Goal: Information Seeking & Learning: Find specific page/section

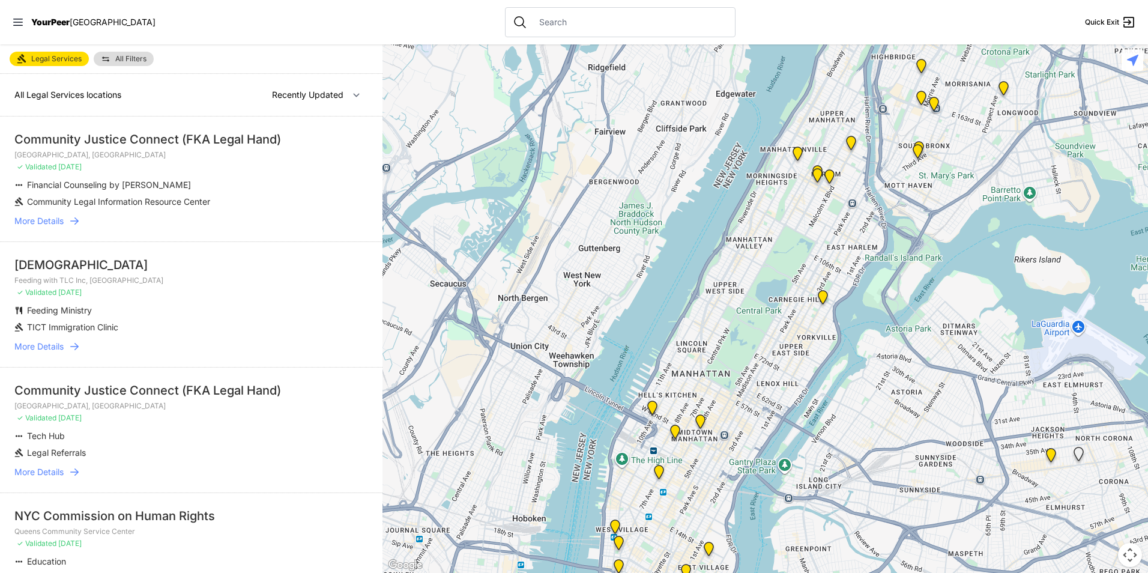
click at [699, 420] on img at bounding box center [700, 423] width 15 height 19
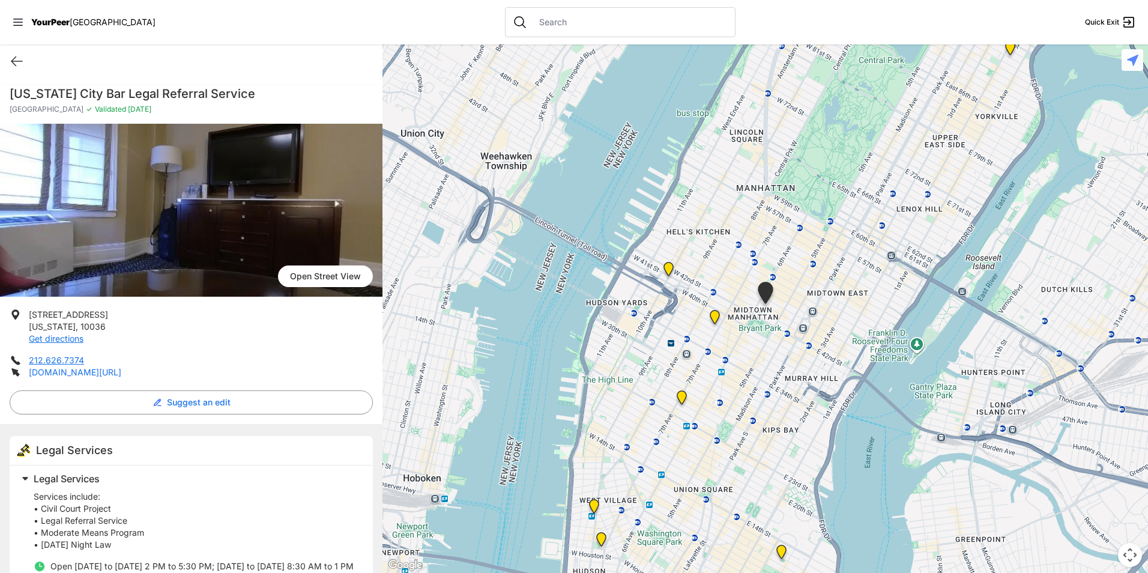
click at [96, 367] on link "[DOMAIN_NAME][URL]" at bounding box center [75, 372] width 92 height 10
click at [14, 56] on icon at bounding box center [17, 61] width 14 height 14
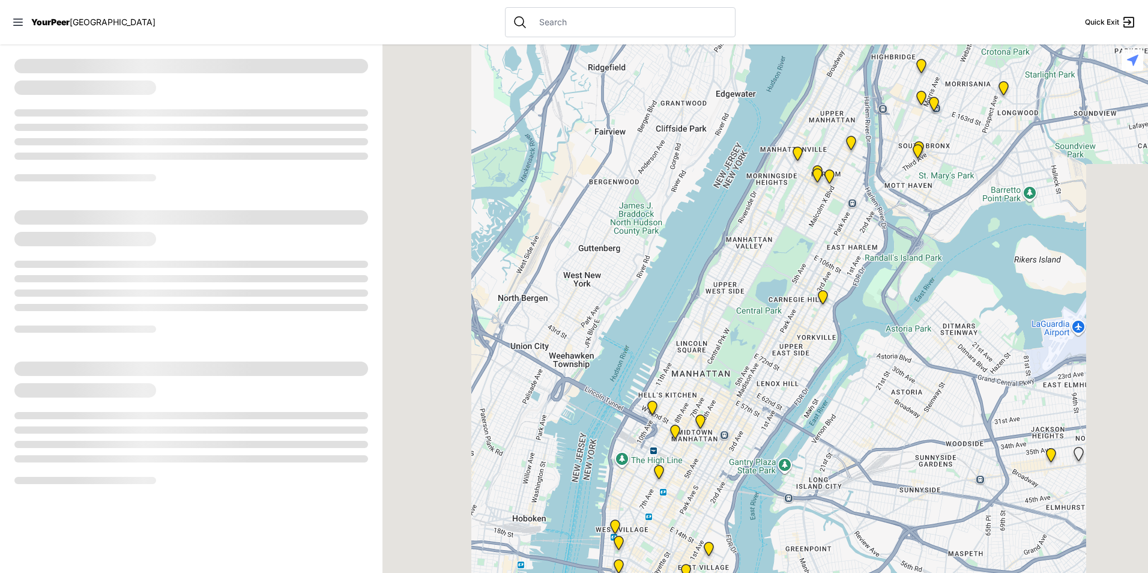
select select "recentlyUpdated"
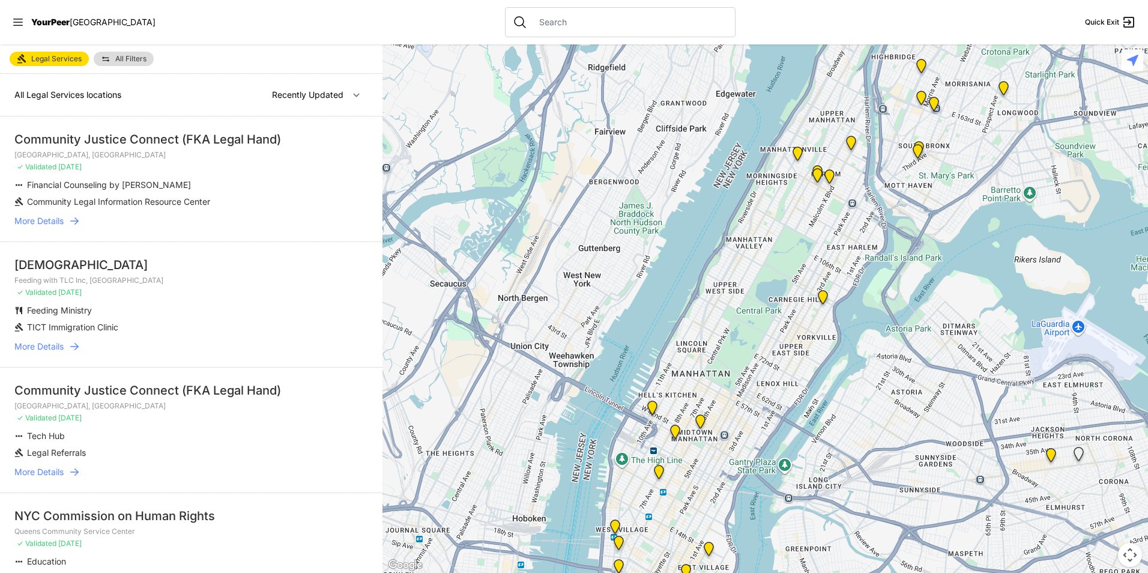
click at [671, 432] on img at bounding box center [675, 433] width 15 height 19
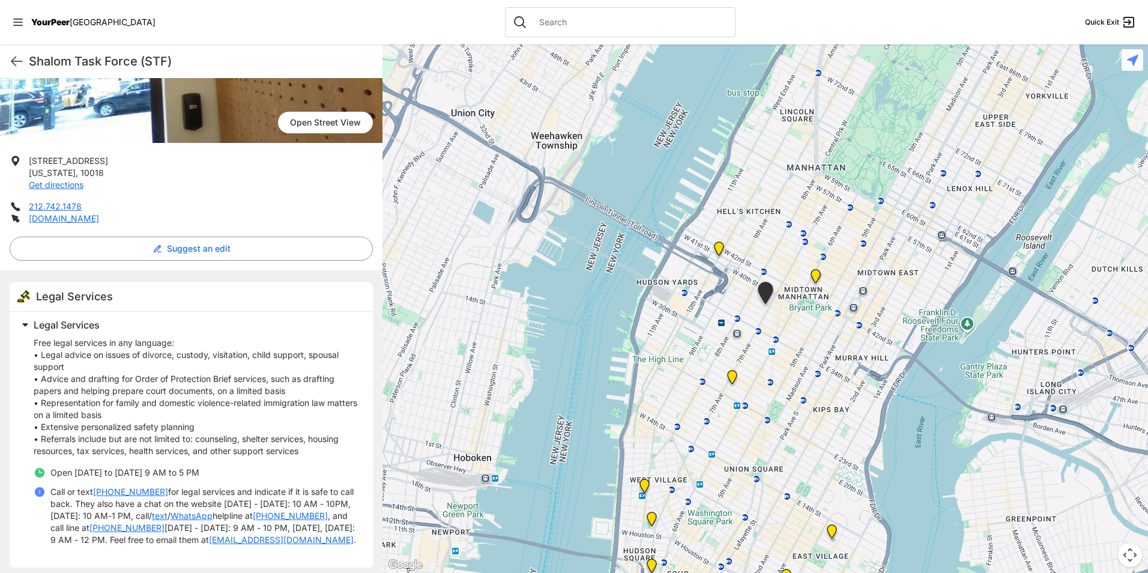
scroll to position [172, 0]
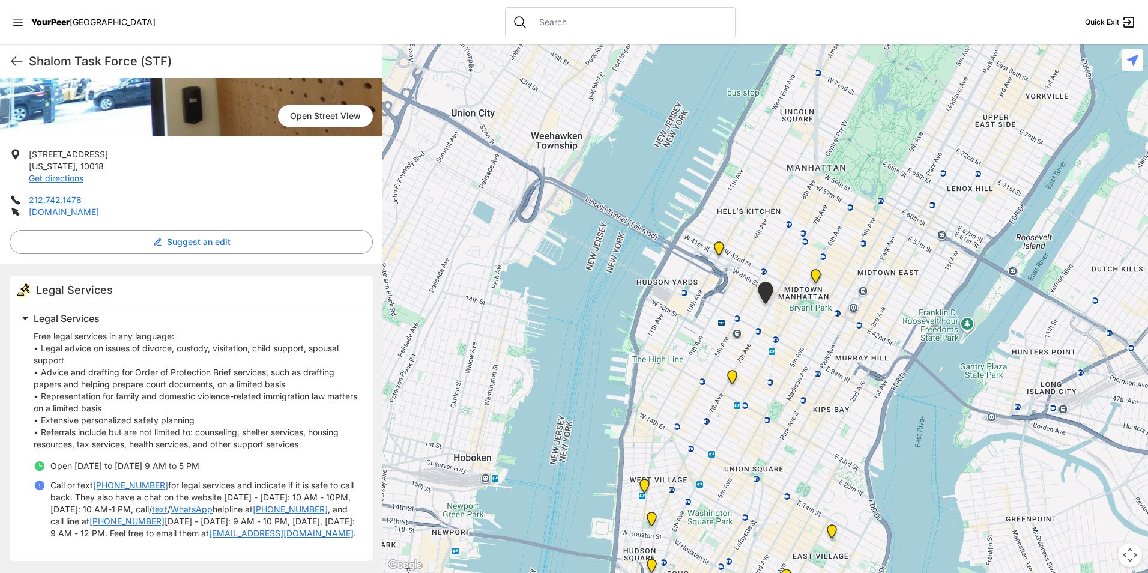
click at [55, 207] on link "[DOMAIN_NAME]" at bounding box center [64, 212] width 70 height 10
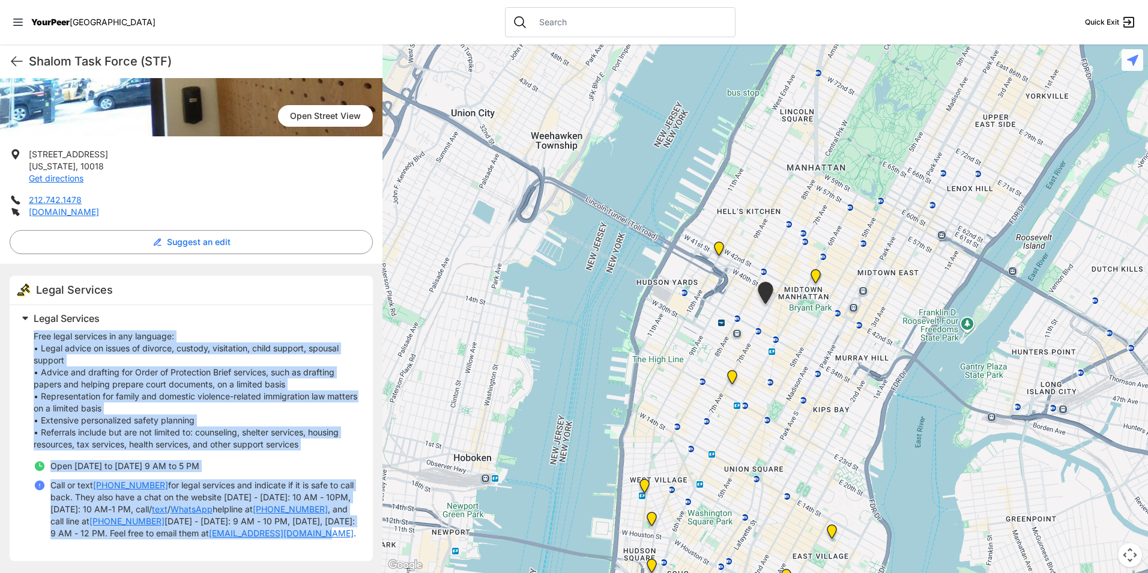
drag, startPoint x: 32, startPoint y: 325, endPoint x: 365, endPoint y: 519, distance: 385.3
click at [365, 519] on div "Legal Services Free legal services in any language: • Legal advice on issues of…" at bounding box center [191, 433] width 363 height 256
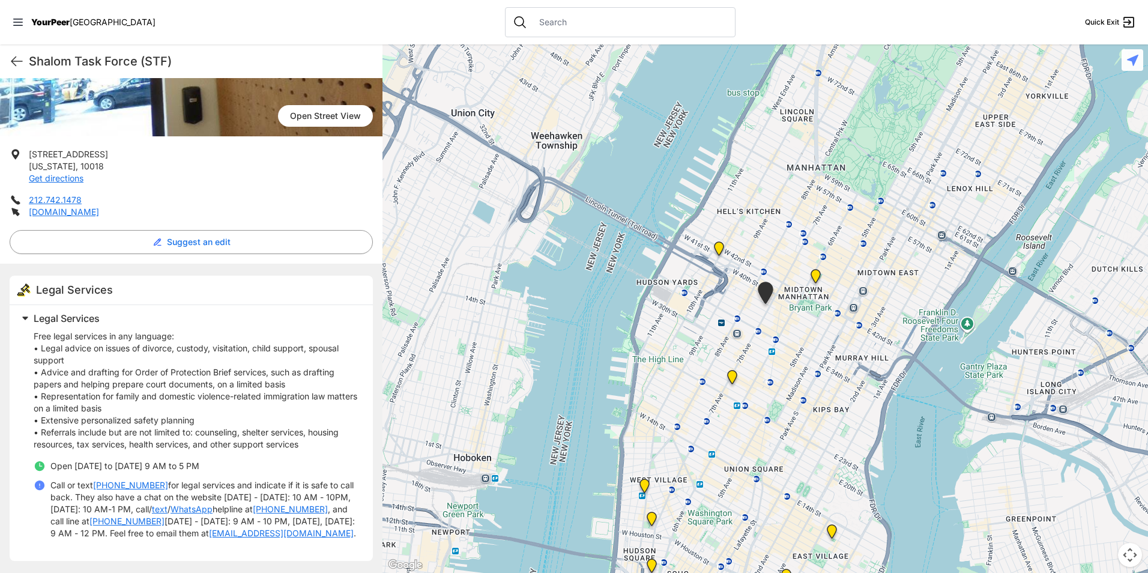
drag, startPoint x: 365, startPoint y: 519, endPoint x: 356, endPoint y: 519, distance: 9.0
drag, startPoint x: 356, startPoint y: 519, endPoint x: 240, endPoint y: 354, distance: 202.5
click at [241, 354] on p "Free legal services in any language: • Legal advice on issues of divorce, custo…" at bounding box center [196, 390] width 325 height 120
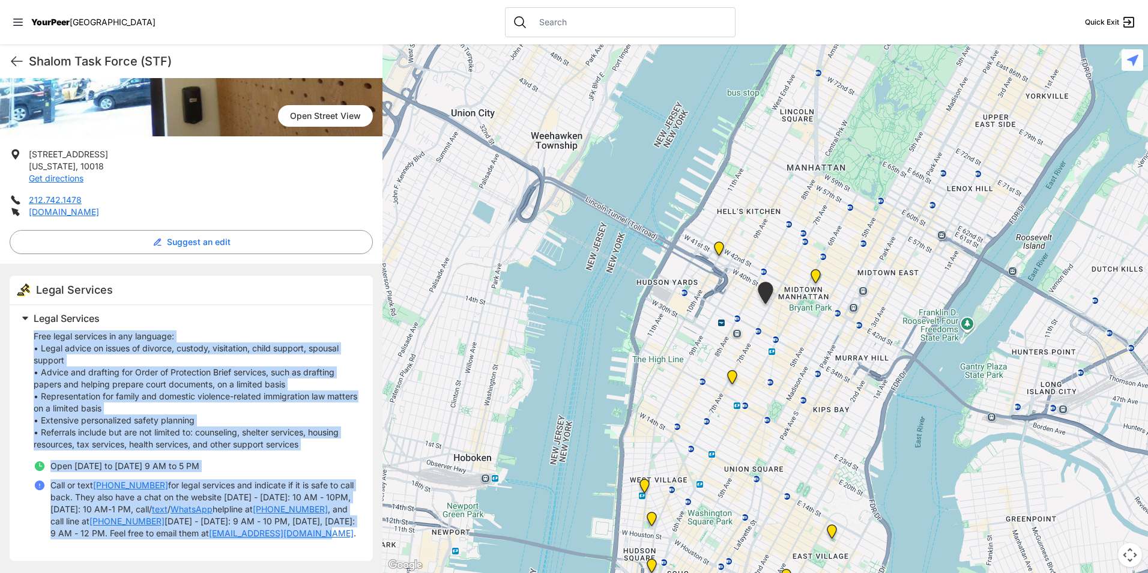
drag, startPoint x: 32, startPoint y: 325, endPoint x: 349, endPoint y: 525, distance: 374.8
click at [349, 525] on div "Legal Services Free legal services in any language: • Legal advice on issues of…" at bounding box center [188, 430] width 342 height 241
copy div "Free legal services in any language: • Legal advice on issues of divorce, custo…"
click at [323, 311] on h2 "Legal Services" at bounding box center [196, 318] width 325 height 14
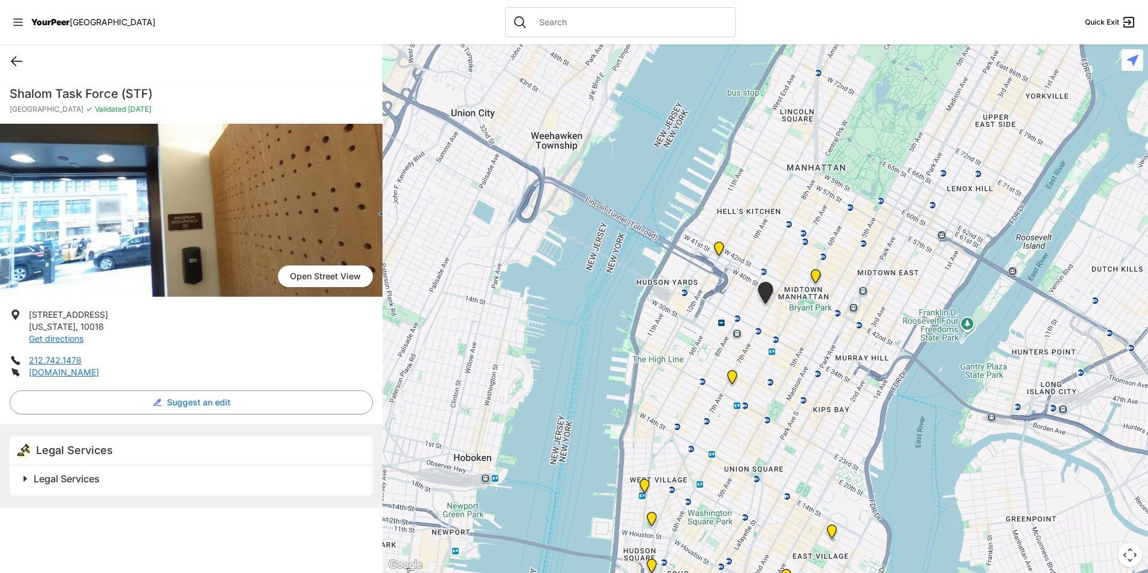
click at [16, 64] on icon at bounding box center [17, 61] width 14 height 14
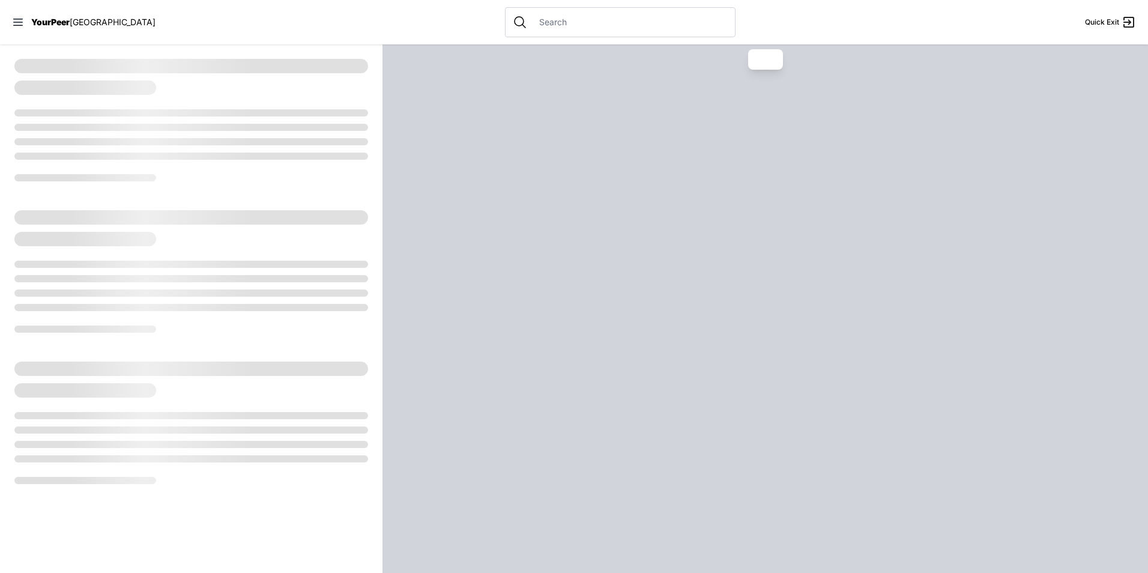
select select "recentlyUpdated"
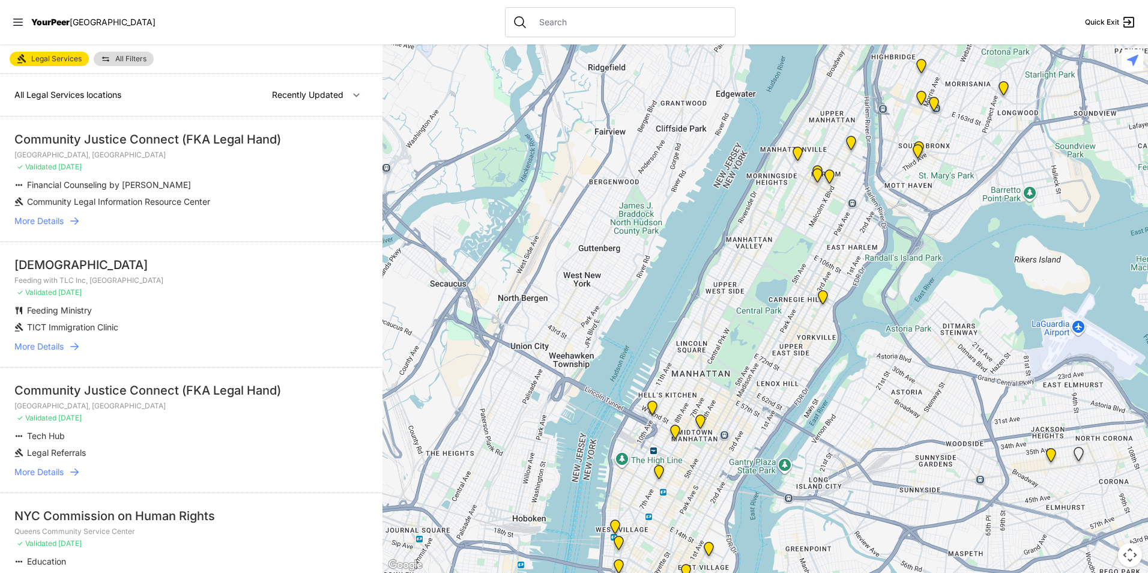
click at [653, 405] on img "New York" at bounding box center [652, 409] width 15 height 19
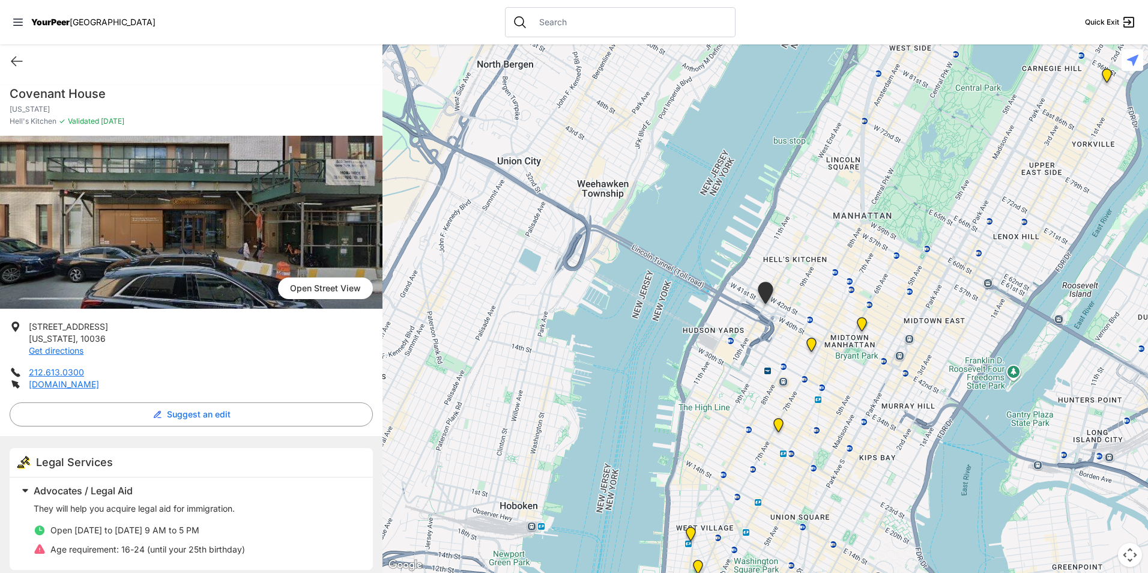
click at [815, 346] on img at bounding box center [811, 346] width 15 height 19
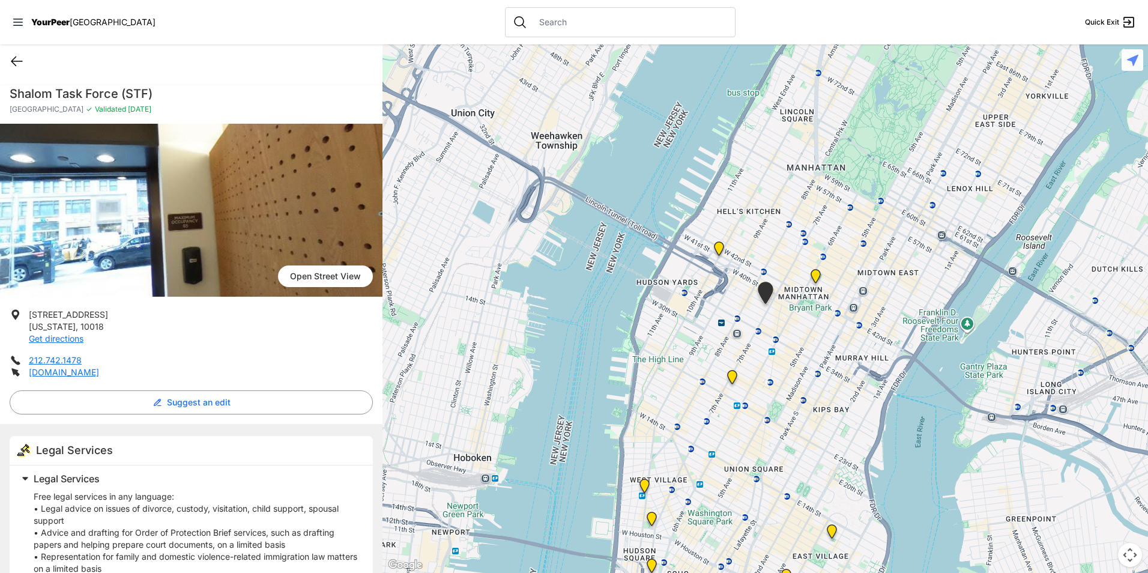
click at [16, 59] on icon at bounding box center [17, 61] width 14 height 14
select select "recentlyUpdated"
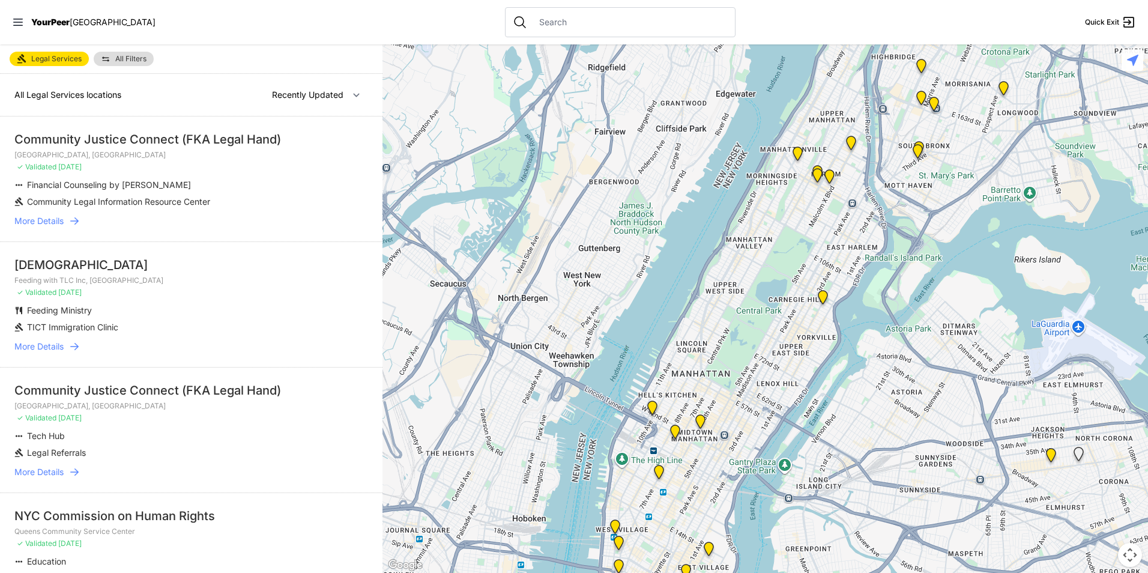
click at [702, 423] on img at bounding box center [700, 423] width 15 height 19
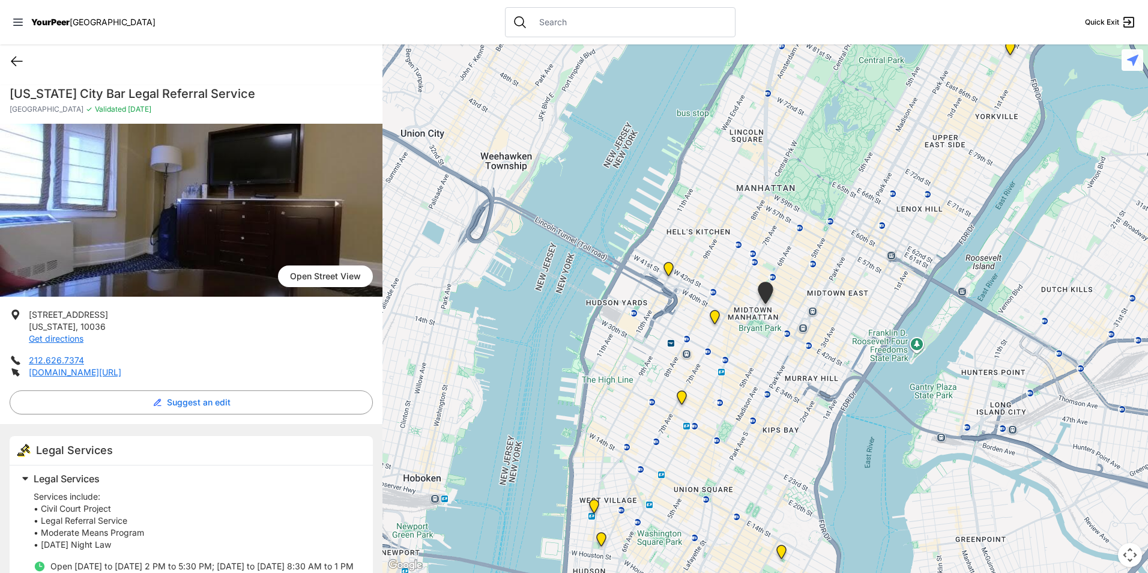
click at [11, 63] on icon at bounding box center [17, 61] width 14 height 14
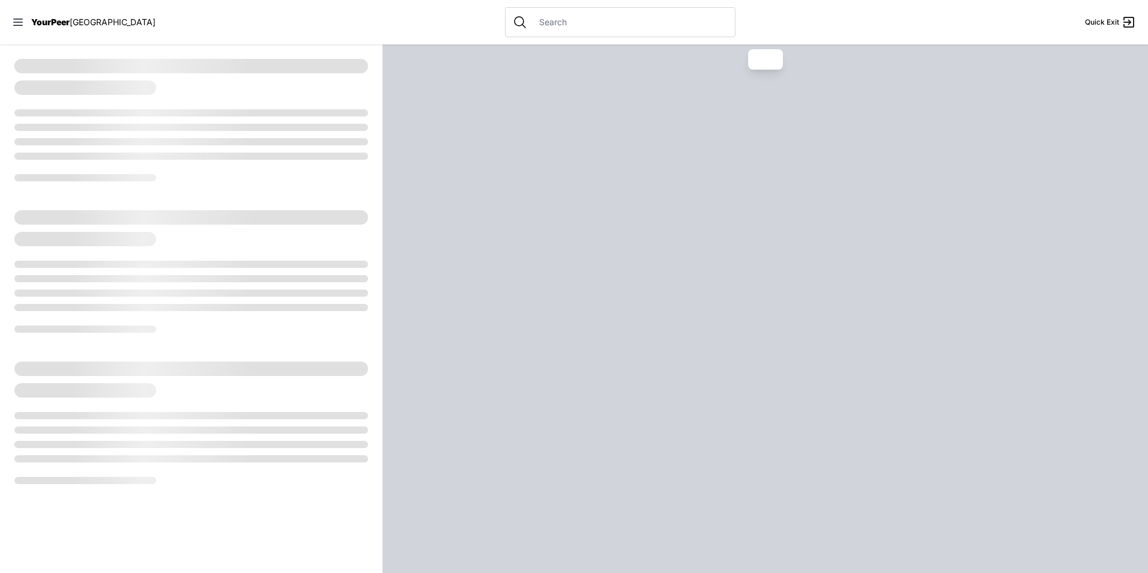
select select "recentlyUpdated"
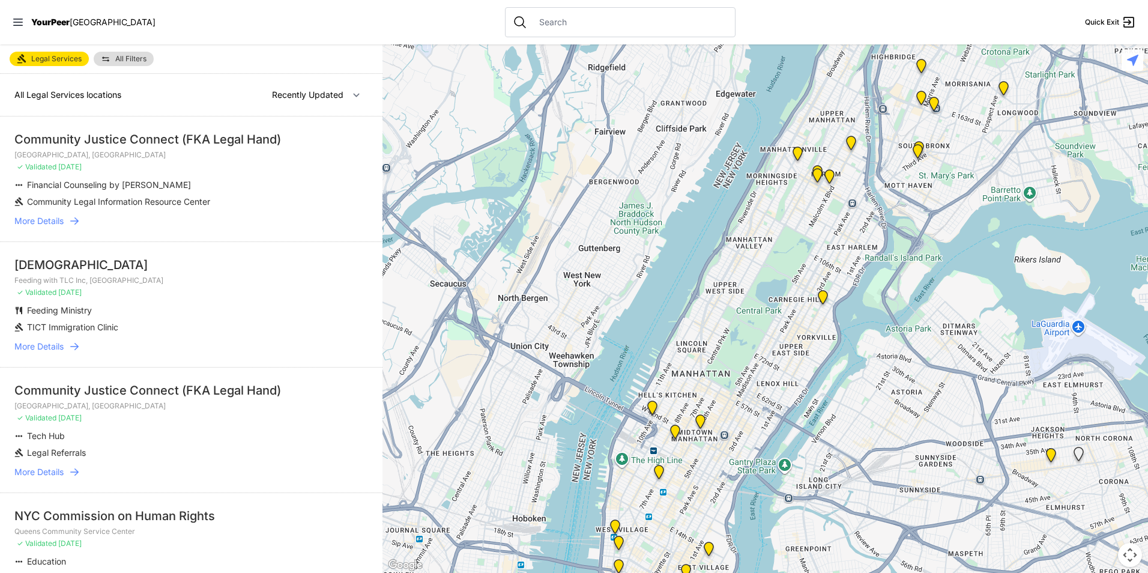
click at [710, 548] on img at bounding box center [708, 551] width 15 height 19
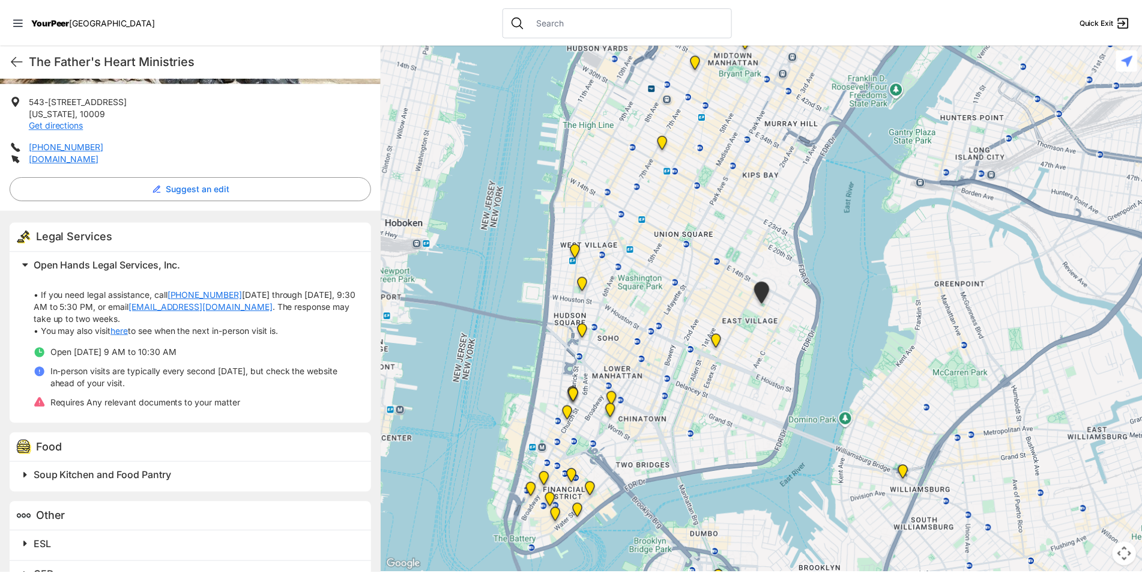
scroll to position [245, 0]
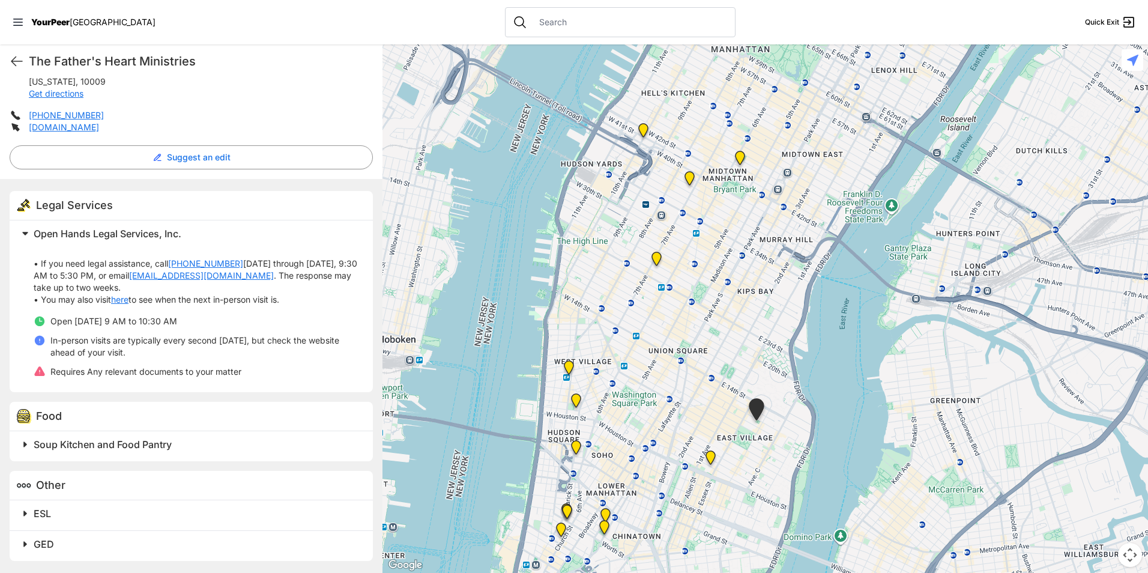
drag, startPoint x: 744, startPoint y: 375, endPoint x: 710, endPoint y: 528, distance: 156.7
click at [720, 545] on div at bounding box center [764, 308] width 765 height 528
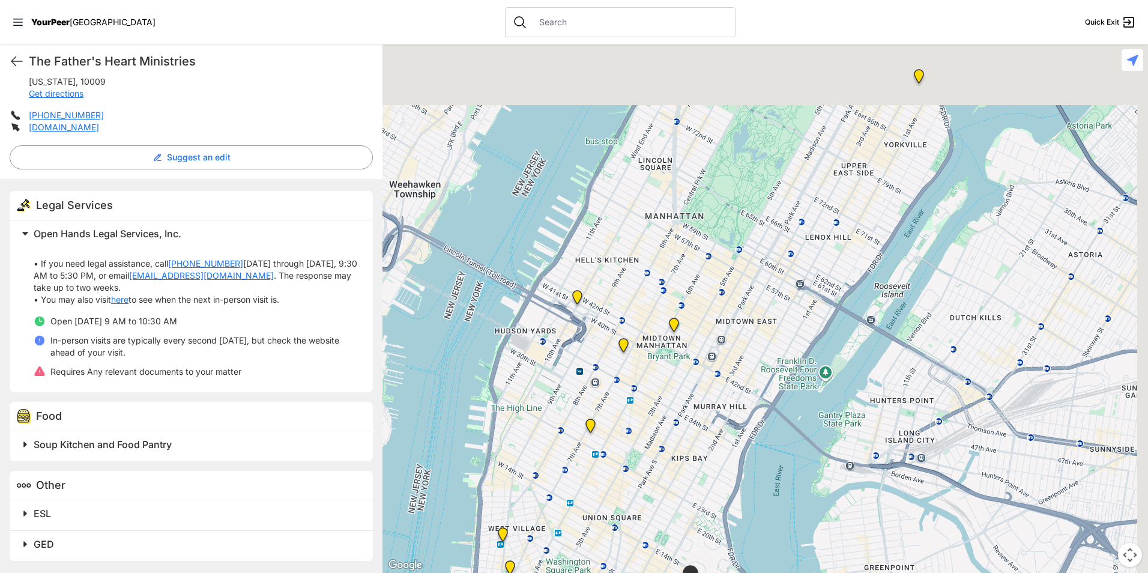
drag, startPoint x: 692, startPoint y: 480, endPoint x: 663, endPoint y: 528, distance: 56.0
click at [668, 533] on div at bounding box center [764, 308] width 765 height 528
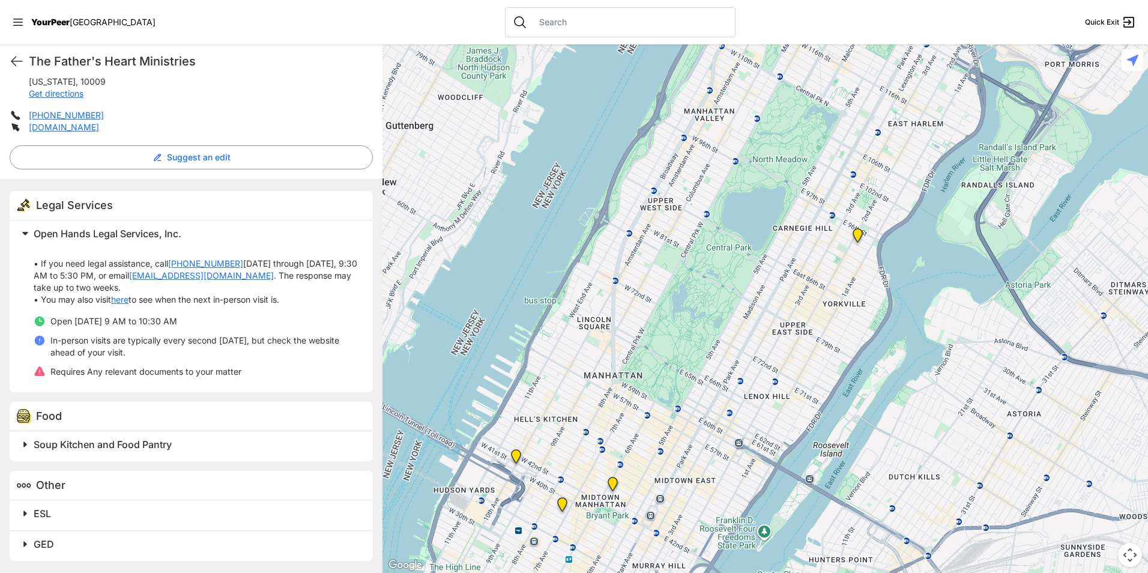
drag, startPoint x: 726, startPoint y: 381, endPoint x: 701, endPoint y: 483, distance: 105.1
click at [701, 483] on div at bounding box center [764, 308] width 765 height 528
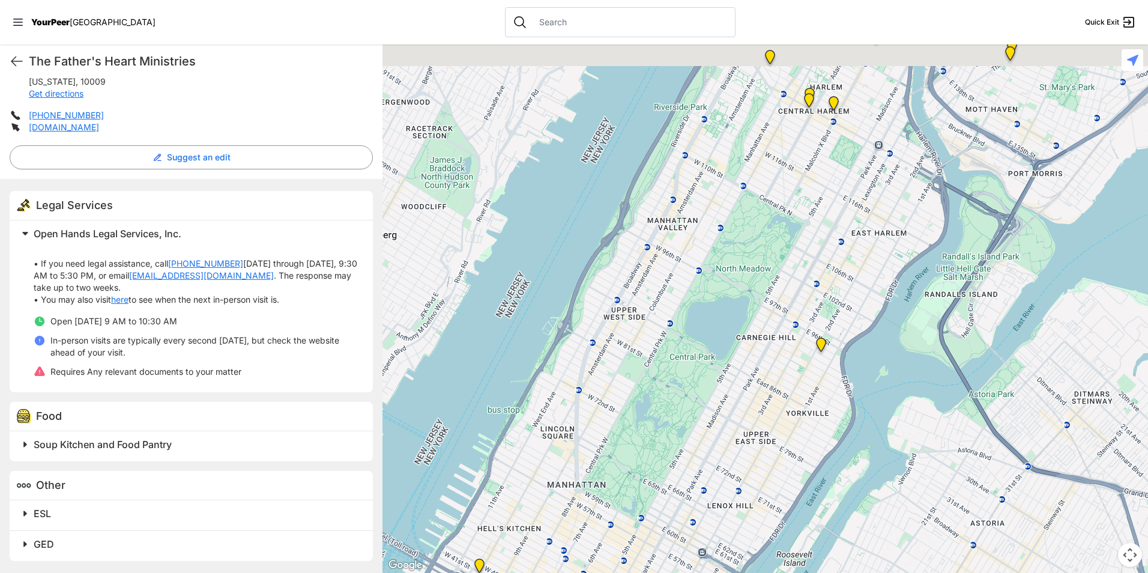
drag, startPoint x: 873, startPoint y: 278, endPoint x: 793, endPoint y: 417, distance: 160.0
click at [793, 417] on div at bounding box center [764, 308] width 765 height 528
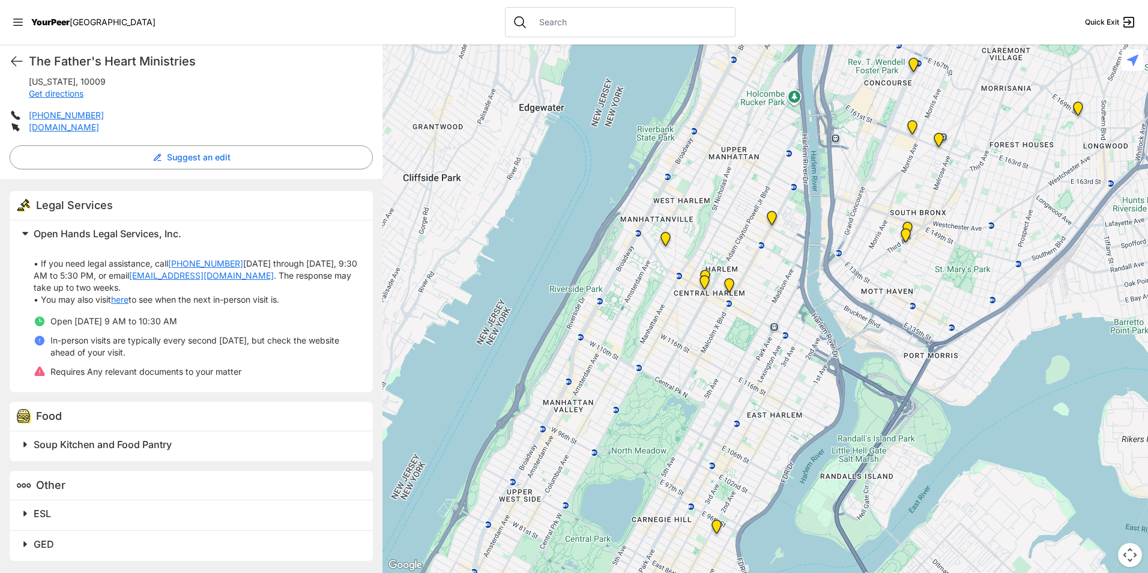
click at [706, 273] on img "Uptown/Harlem DYCD Youth Drop-in Center" at bounding box center [705, 279] width 15 height 19
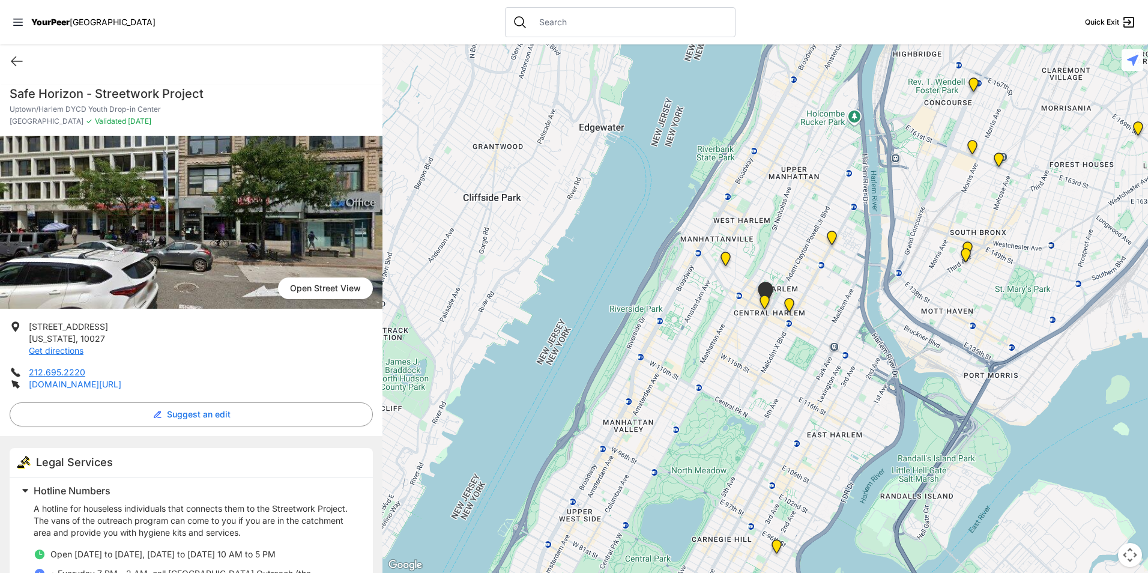
click at [95, 382] on link "[DOMAIN_NAME][URL]" at bounding box center [75, 384] width 92 height 10
click at [16, 61] on icon at bounding box center [17, 61] width 14 height 14
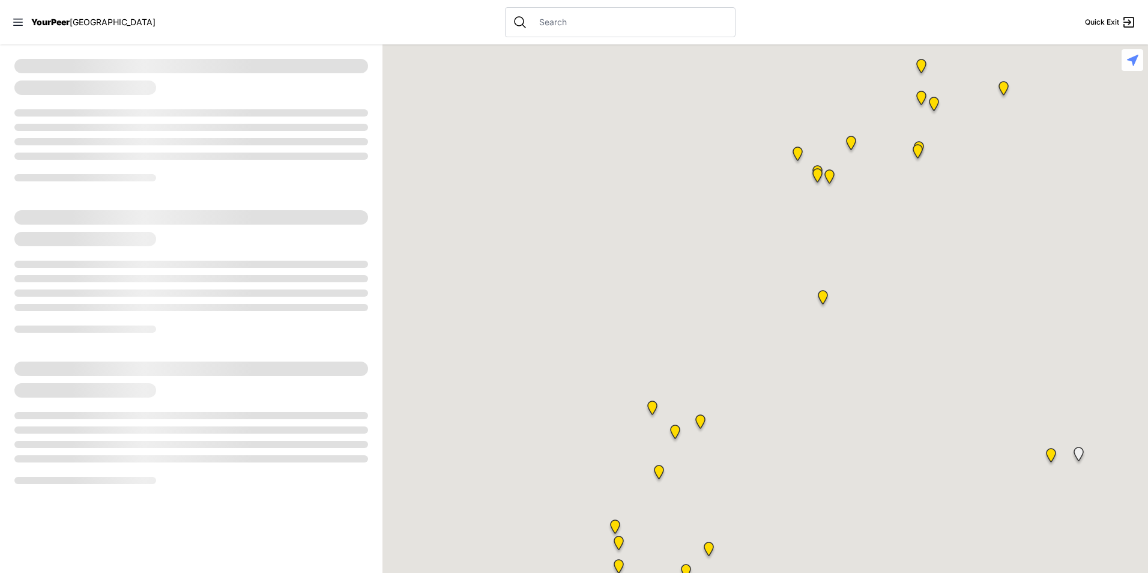
select select "recentlyUpdated"
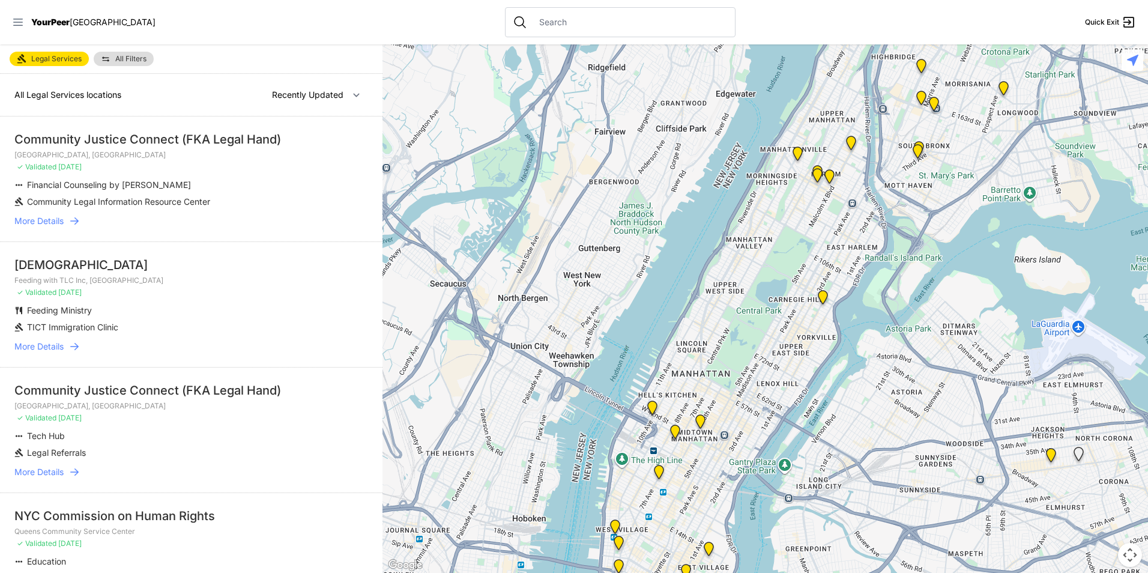
click at [14, 23] on icon at bounding box center [18, 22] width 12 height 12
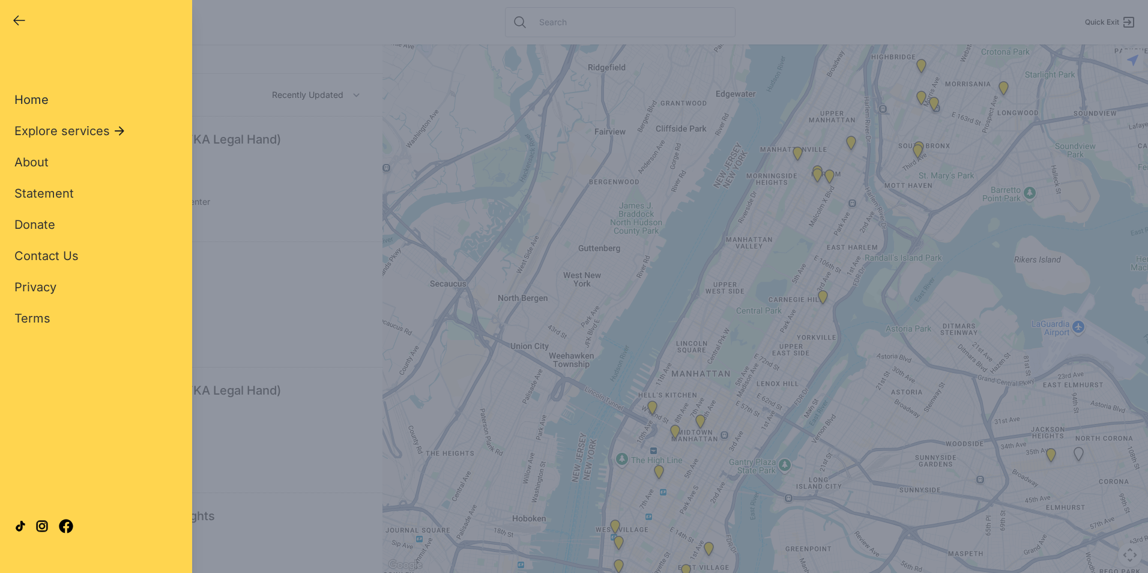
click at [37, 99] on span "Home" at bounding box center [31, 99] width 34 height 14
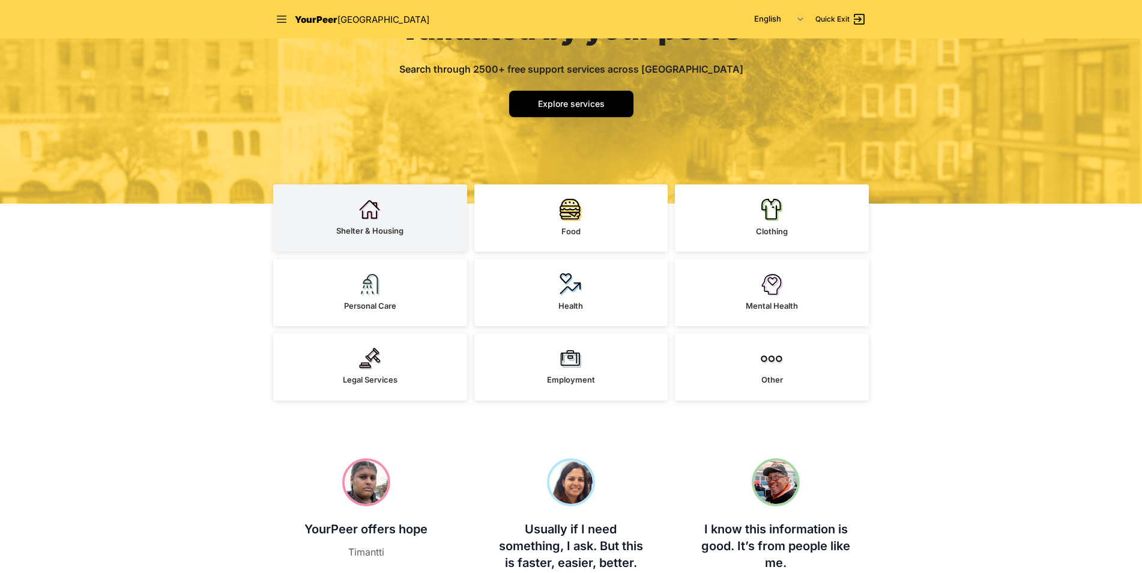
scroll to position [180, 0]
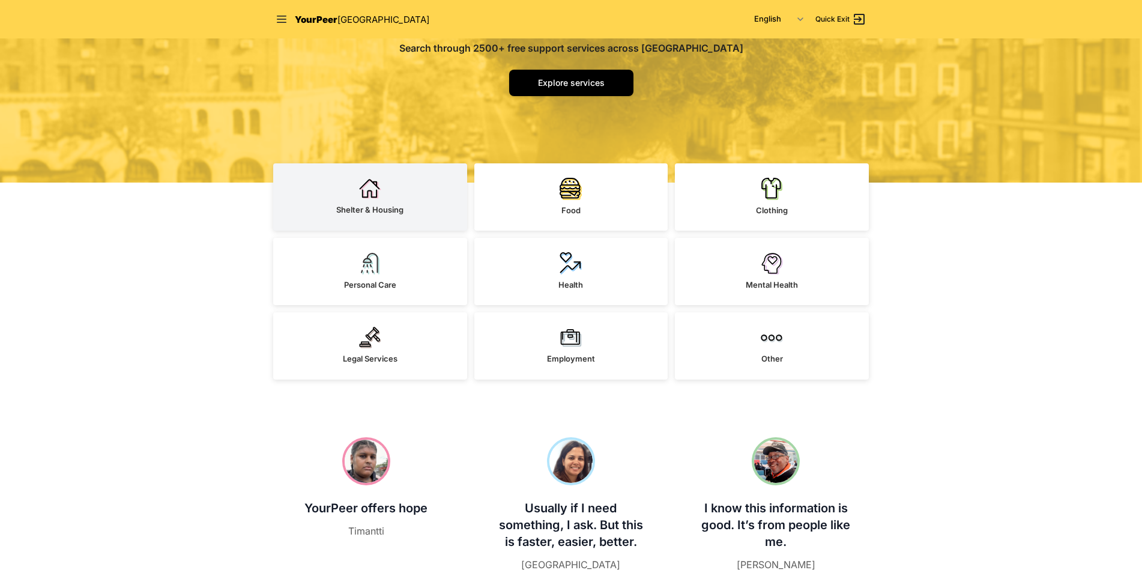
click at [391, 195] on link "Shelter & Housing" at bounding box center [370, 196] width 194 height 67
select select "recentlyUpdated"
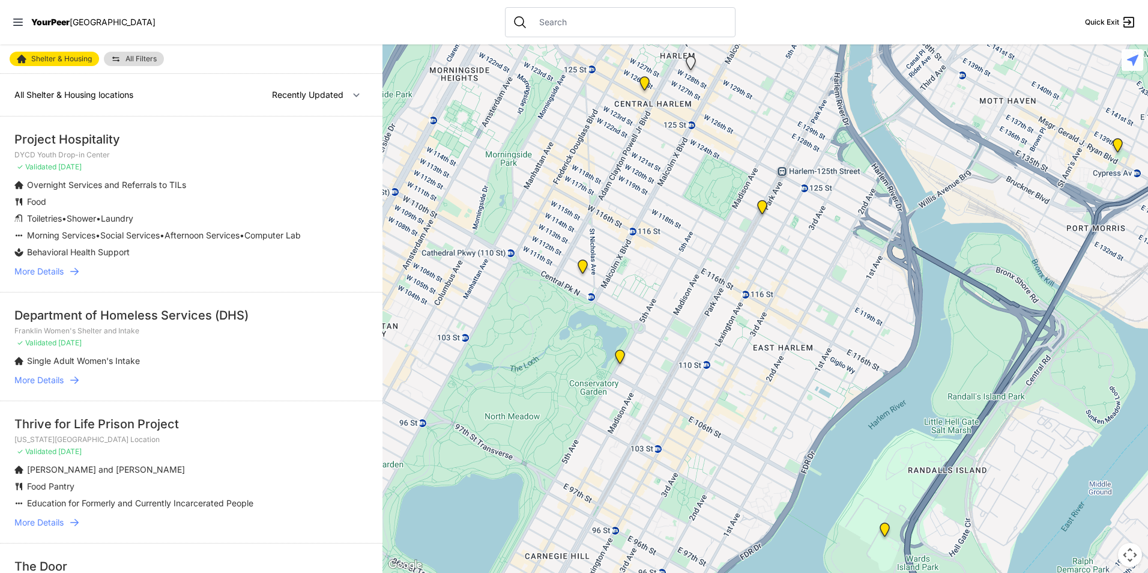
drag, startPoint x: 950, startPoint y: 251, endPoint x: 585, endPoint y: 412, distance: 399.7
click at [585, 412] on div at bounding box center [764, 308] width 765 height 528
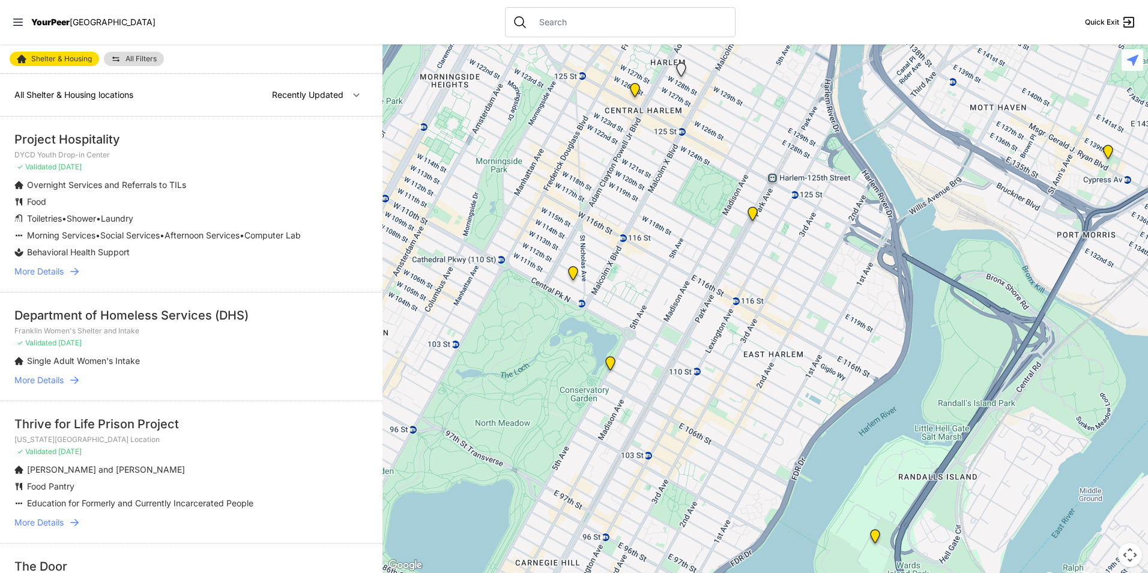
click at [611, 363] on img at bounding box center [610, 365] width 15 height 19
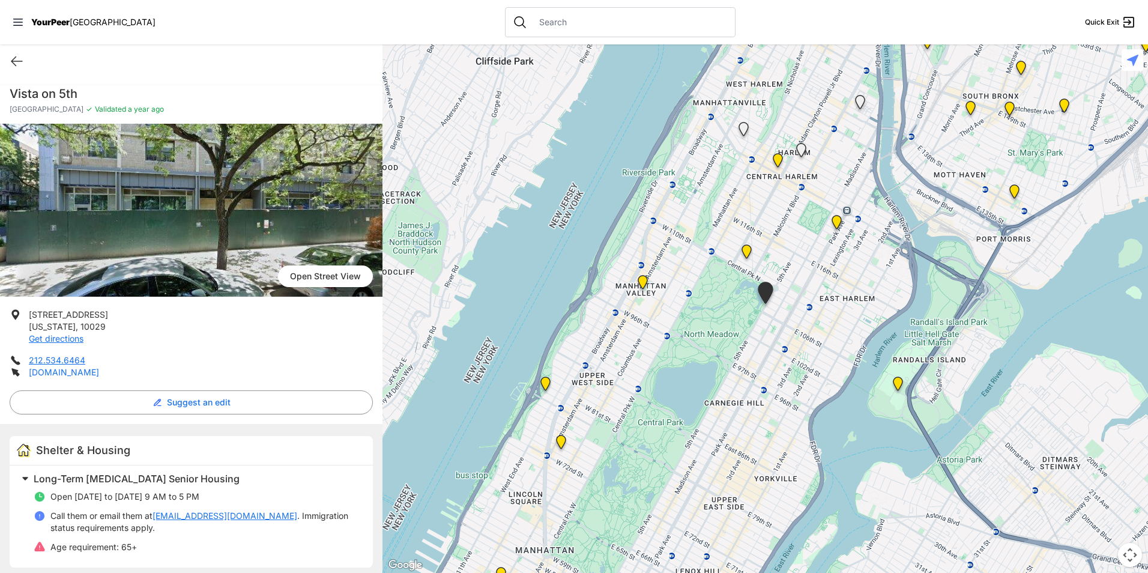
click at [66, 372] on link "[DOMAIN_NAME]" at bounding box center [64, 372] width 70 height 10
click at [14, 65] on icon at bounding box center [17, 61] width 14 height 14
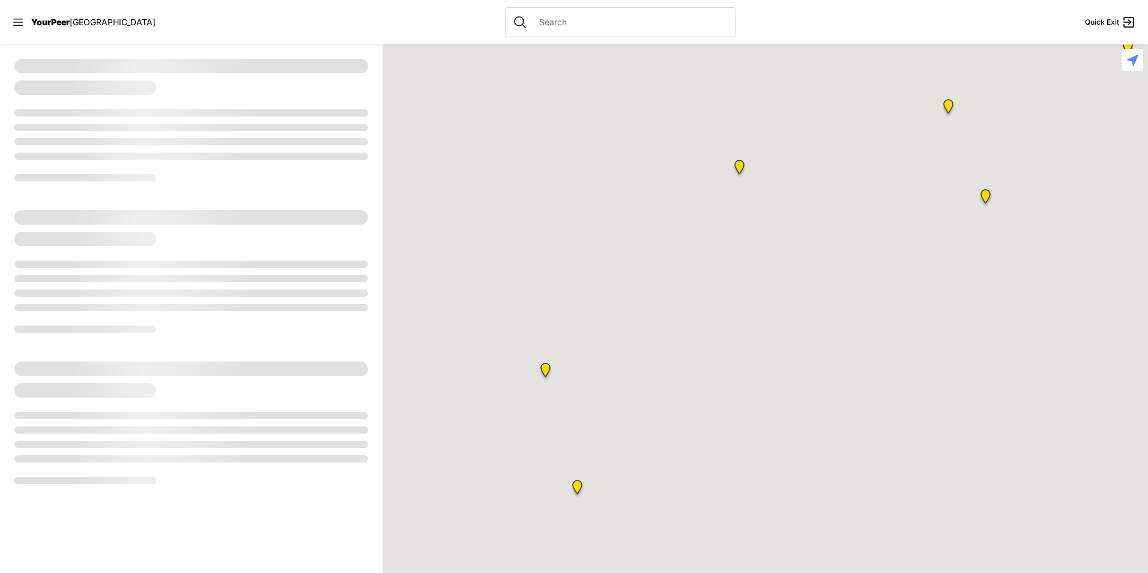
select select "recentlyUpdated"
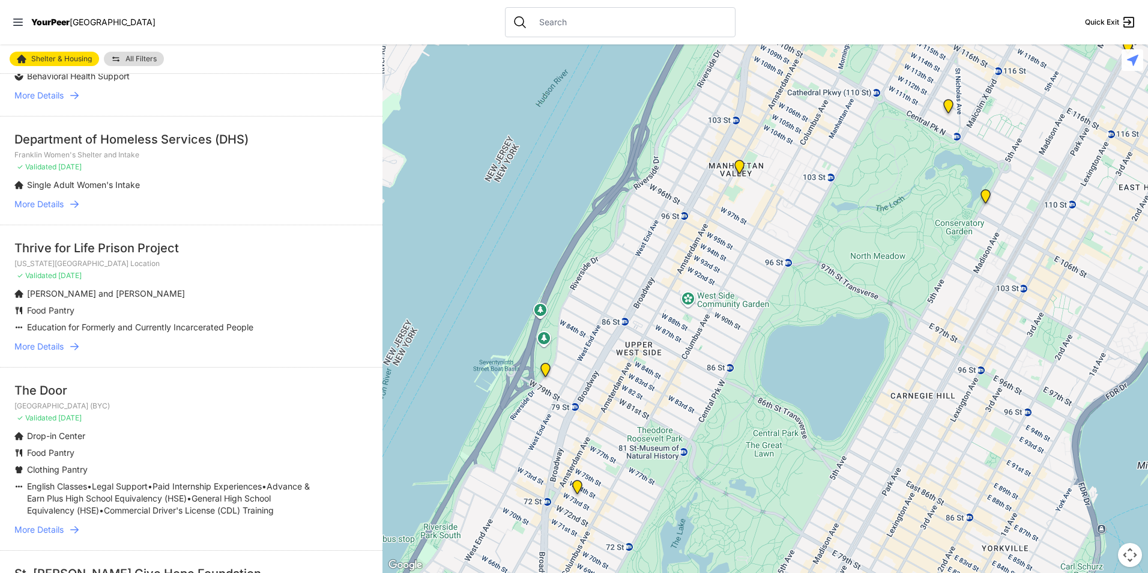
scroll to position [180, 0]
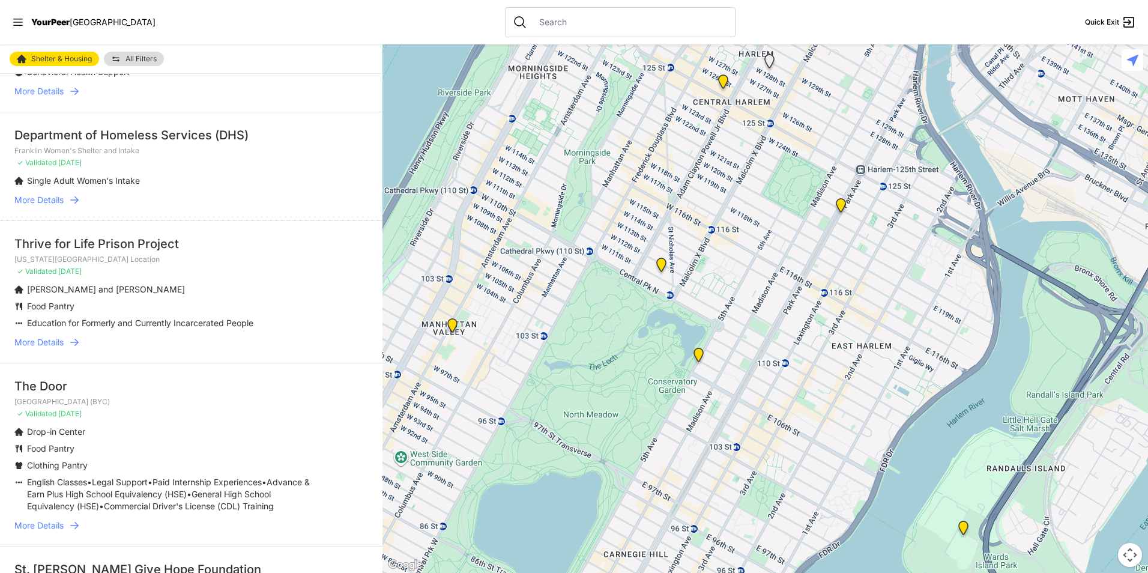
drag, startPoint x: 815, startPoint y: 360, endPoint x: 482, endPoint y: 549, distance: 383.4
click at [482, 549] on div at bounding box center [764, 308] width 765 height 528
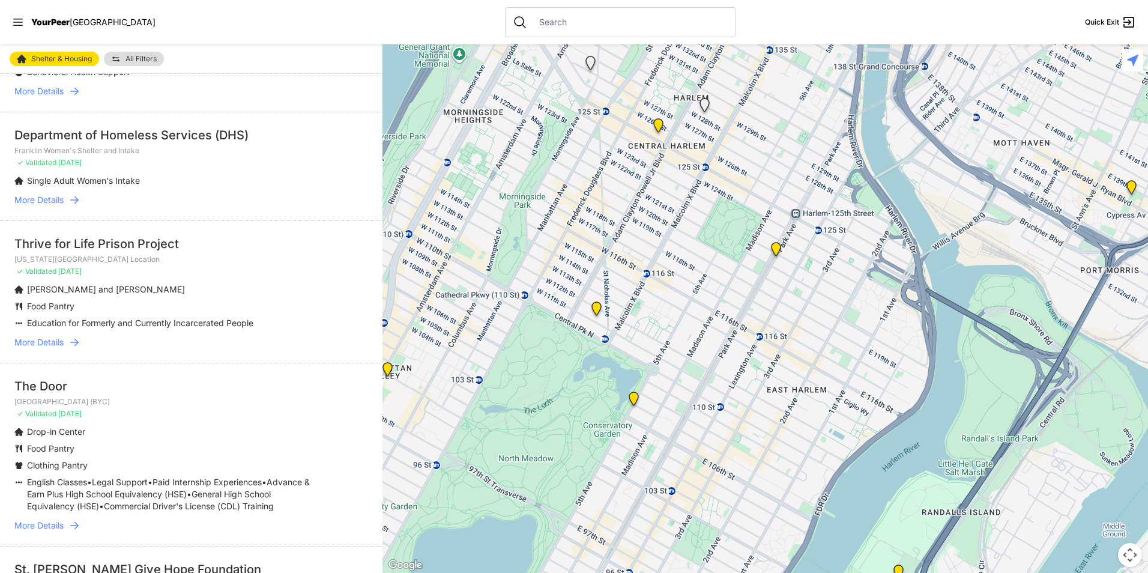
click at [596, 307] on img "820 MRT Residential Chemical Dependence Treatment Program" at bounding box center [596, 310] width 15 height 19
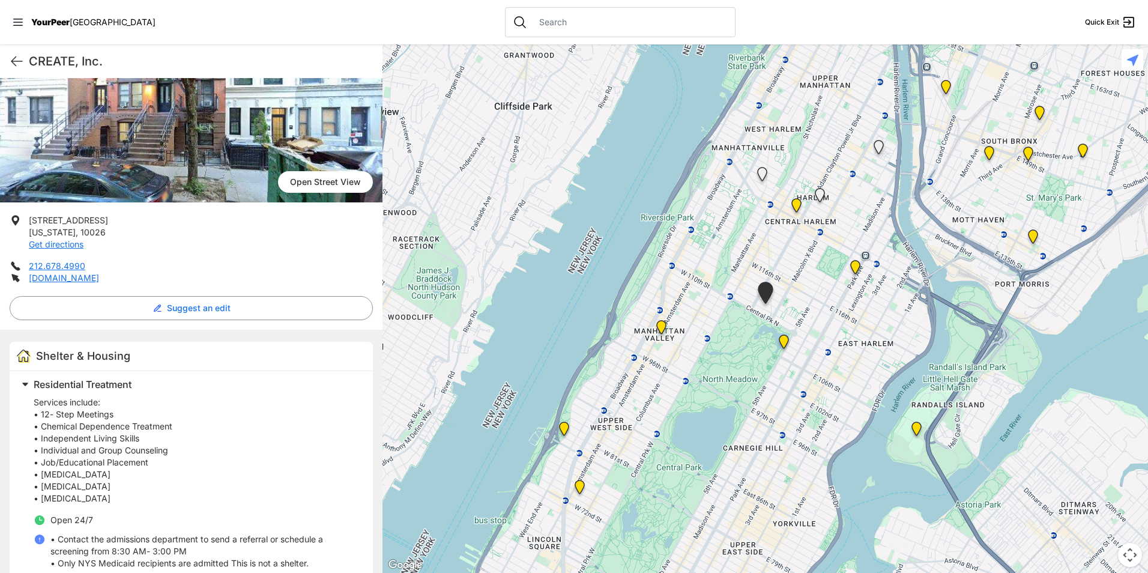
scroll to position [120, 0]
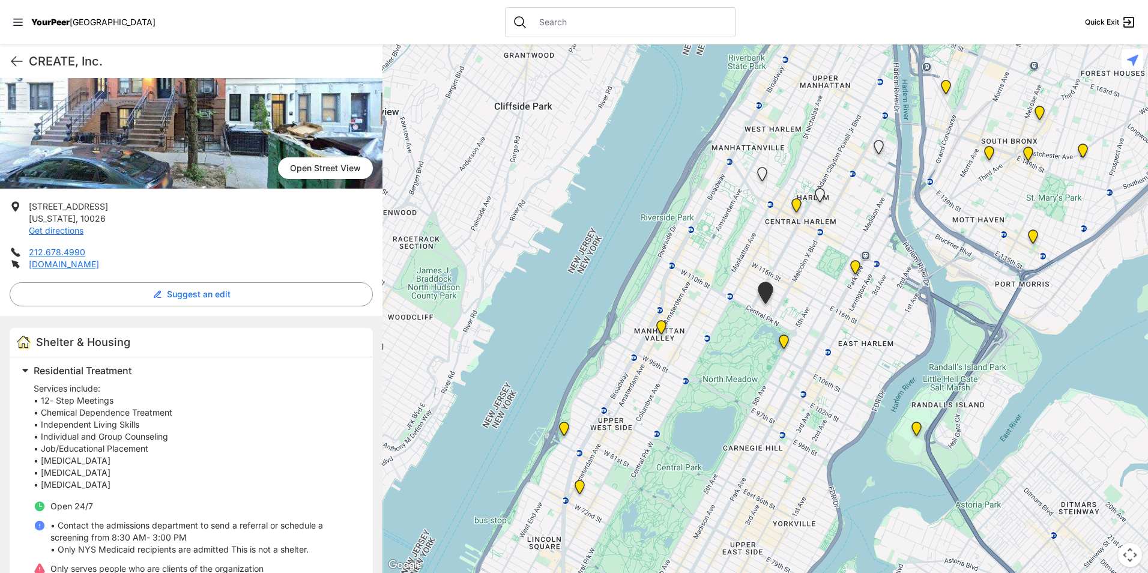
click at [795, 202] on img "Uptown/Harlem DYCD Youth Drop-in Center" at bounding box center [796, 207] width 15 height 19
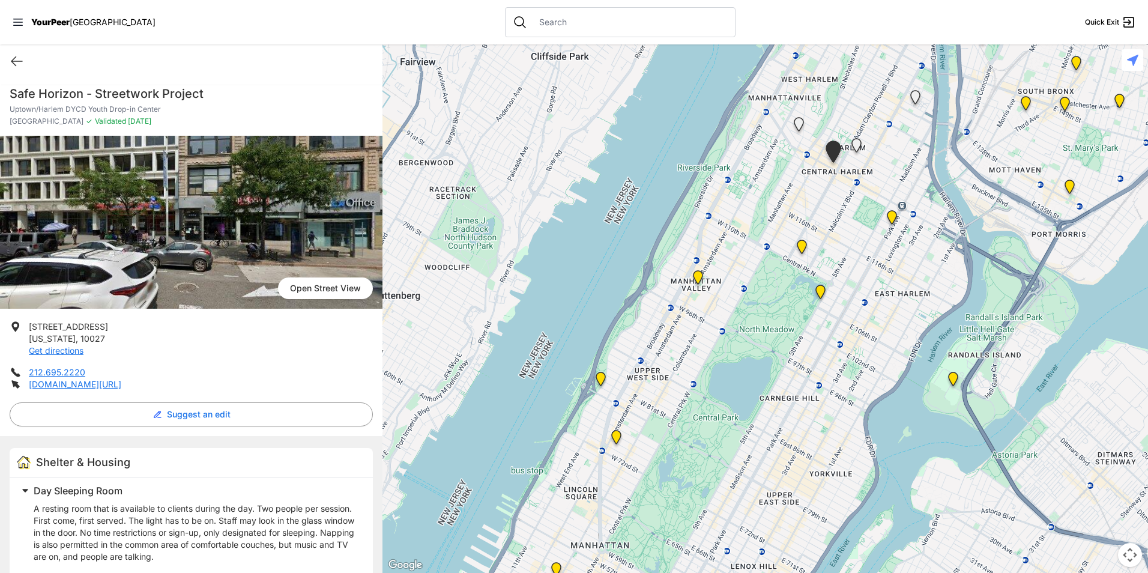
drag, startPoint x: 829, startPoint y: 462, endPoint x: 901, endPoint y: 315, distance: 163.0
click at [901, 315] on div at bounding box center [764, 308] width 765 height 528
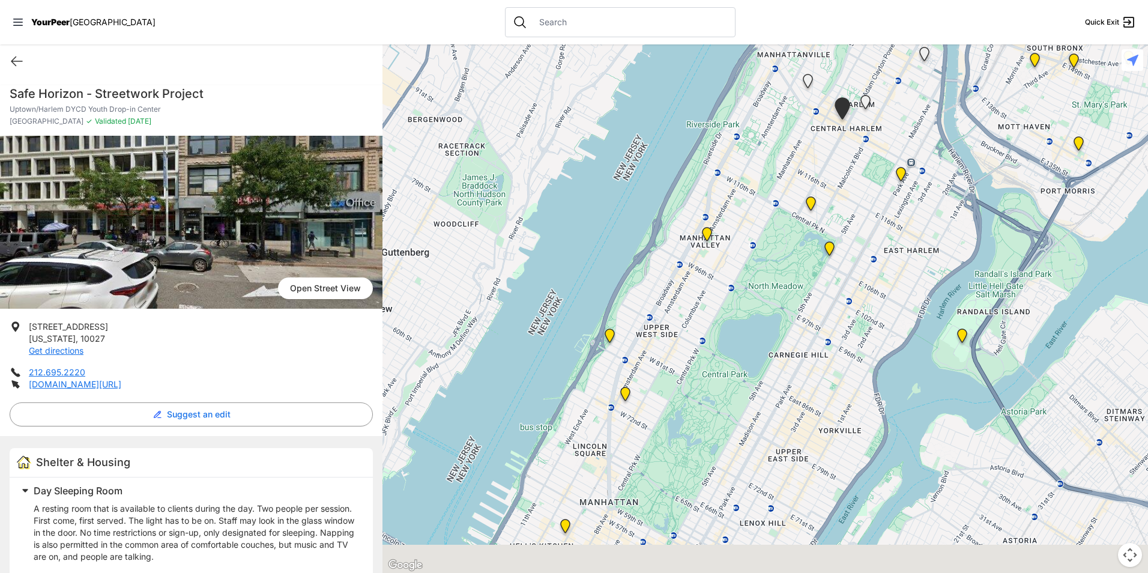
drag, startPoint x: 673, startPoint y: 373, endPoint x: 688, endPoint y: 261, distance: 113.9
click at [688, 261] on div at bounding box center [764, 308] width 765 height 528
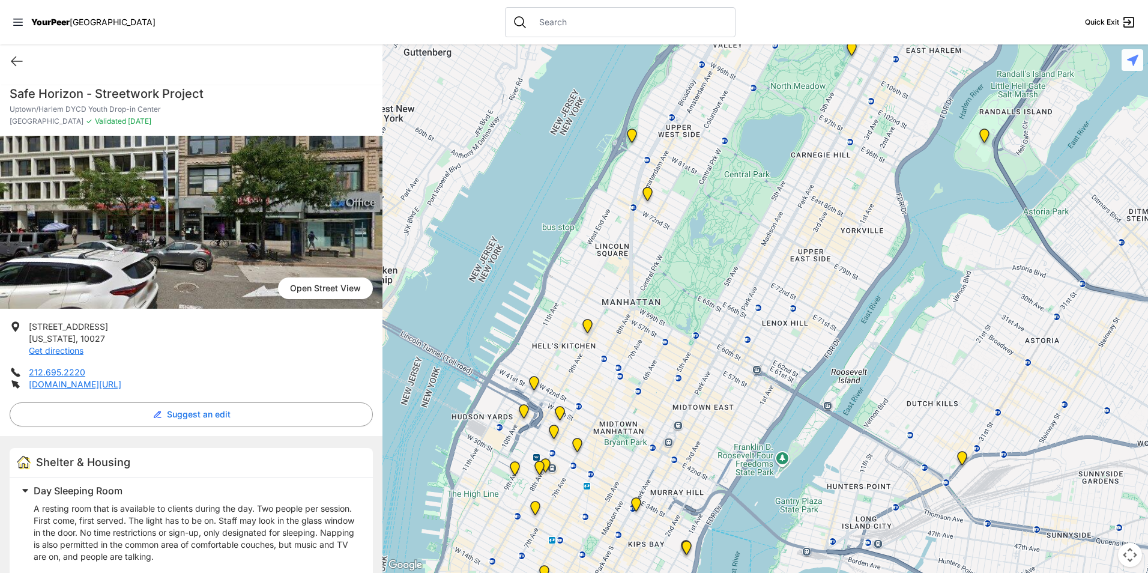
drag, startPoint x: 818, startPoint y: 393, endPoint x: 833, endPoint y: 310, distance: 83.5
click at [833, 310] on div at bounding box center [764, 308] width 765 height 528
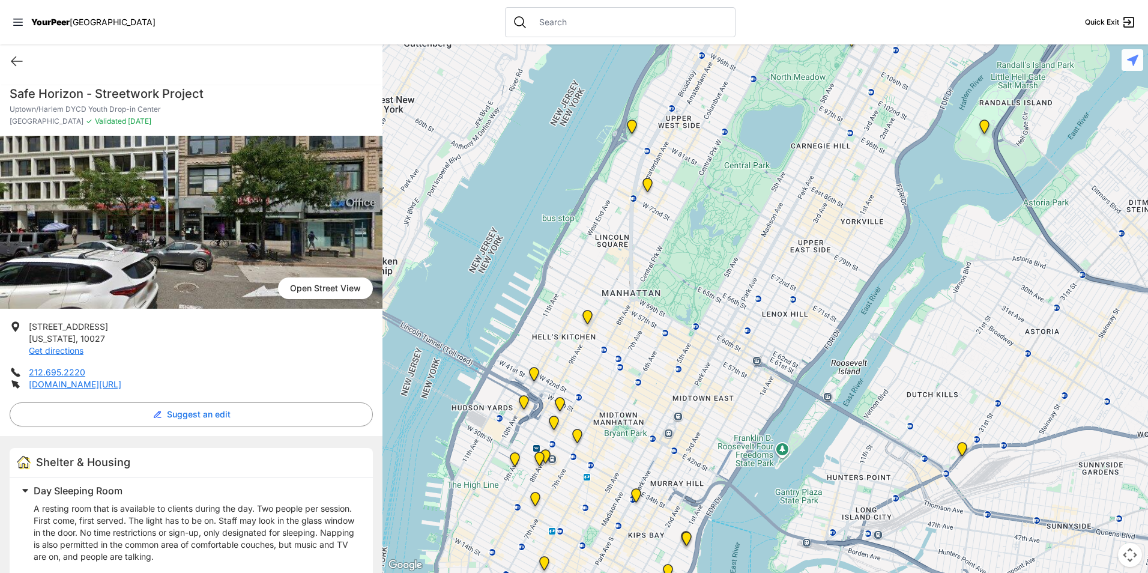
click at [637, 490] on img "Mainchance Adult Drop-in Center" at bounding box center [636, 497] width 15 height 19
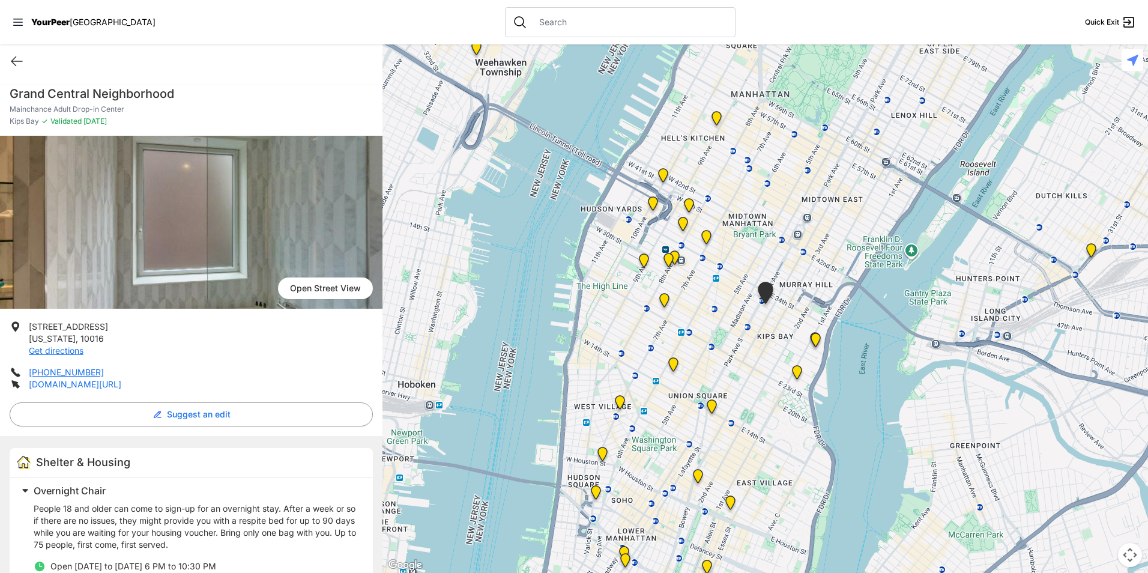
click at [113, 386] on link "[DOMAIN_NAME][URL]" at bounding box center [75, 384] width 92 height 10
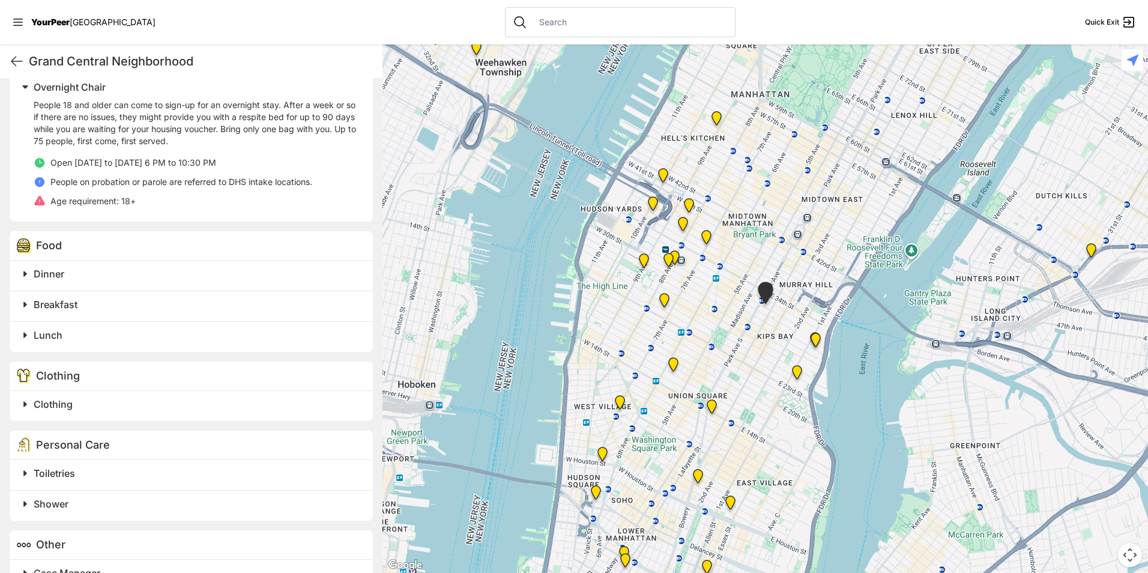
scroll to position [420, 0]
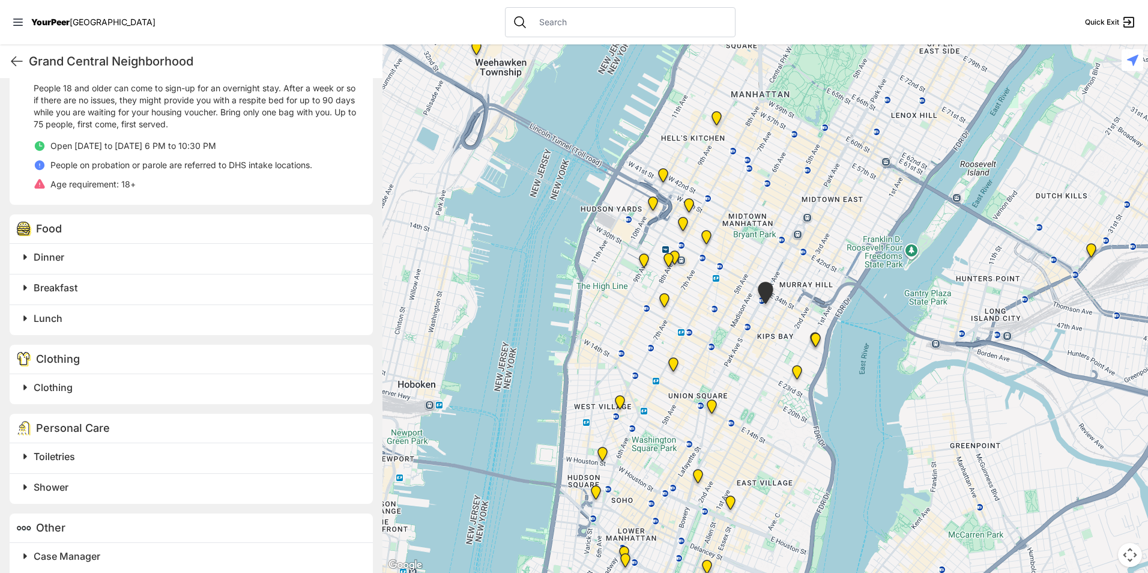
click at [64, 255] on h2 "Dinner" at bounding box center [196, 257] width 325 height 14
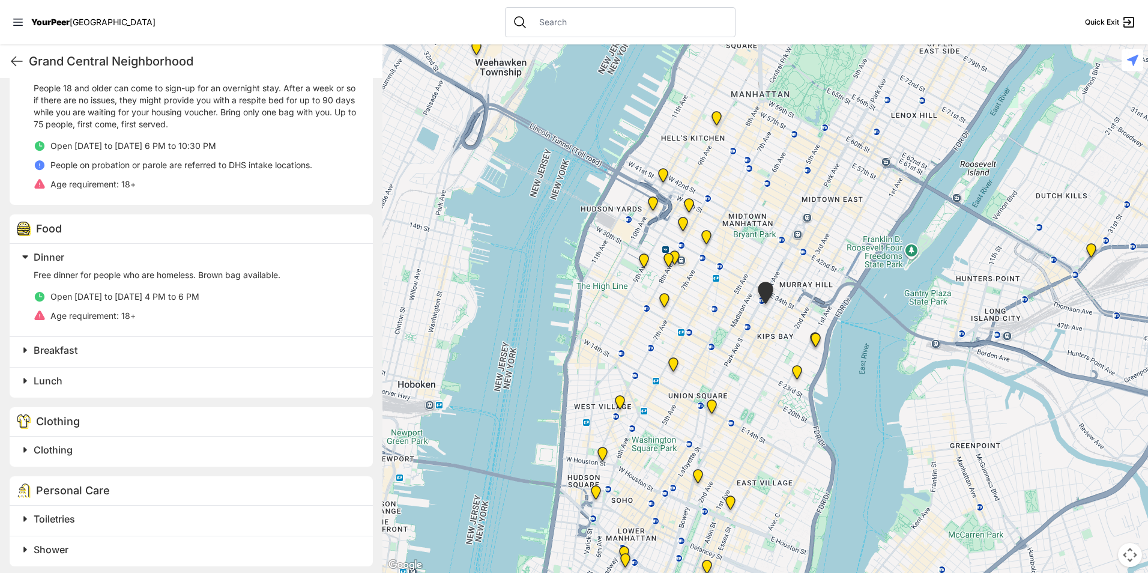
click at [65, 258] on h2 "Dinner" at bounding box center [196, 257] width 325 height 14
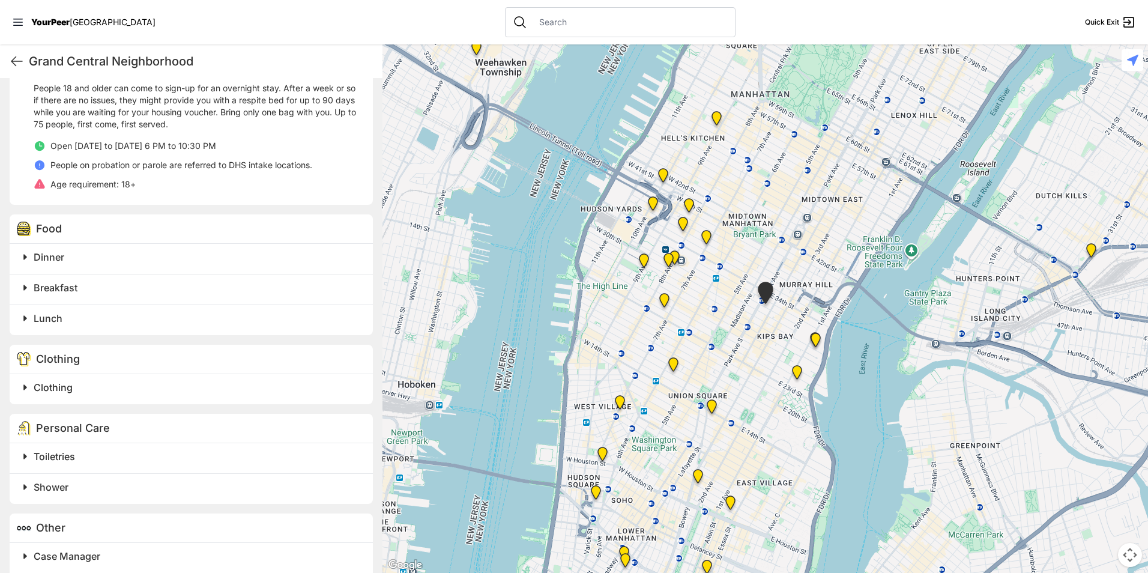
click at [57, 292] on span "Breakfast" at bounding box center [56, 288] width 44 height 12
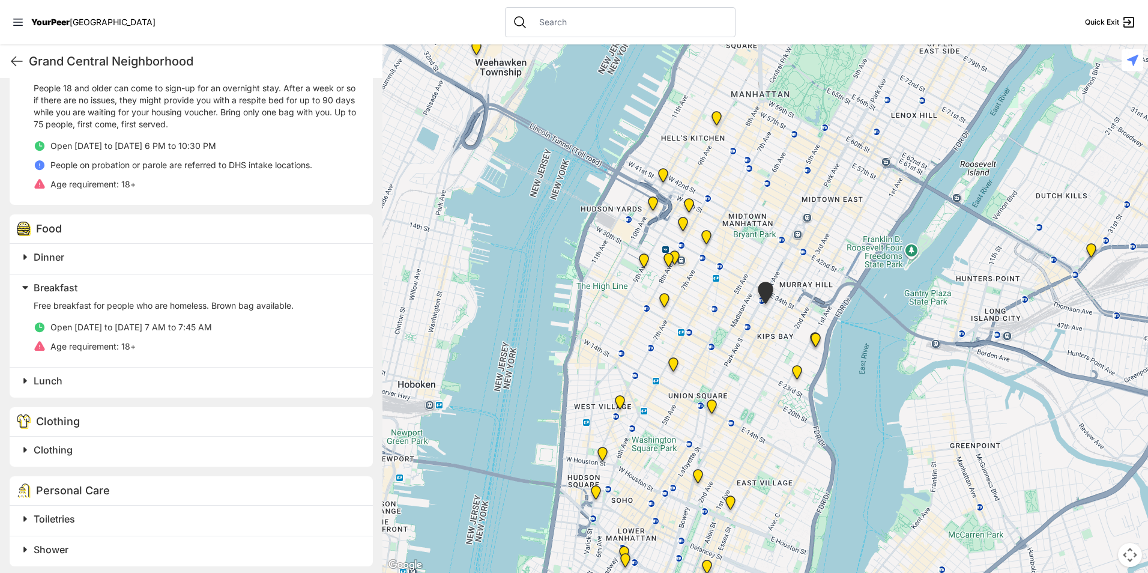
click at [56, 286] on span "Breakfast" at bounding box center [56, 288] width 44 height 12
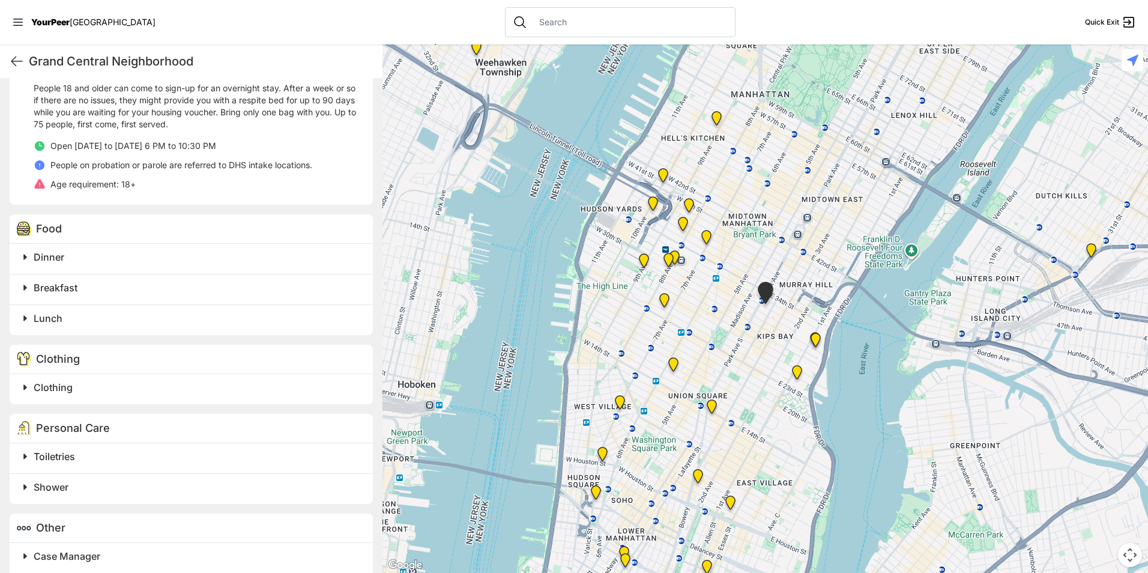
click at [60, 388] on span "Clothing" at bounding box center [53, 387] width 39 height 12
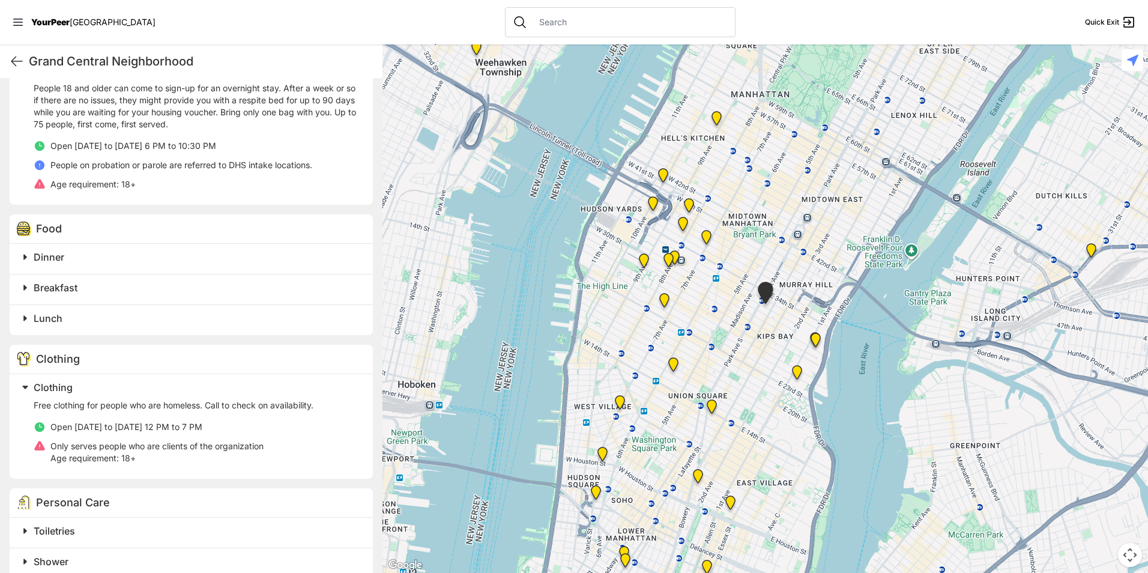
scroll to position [537, 0]
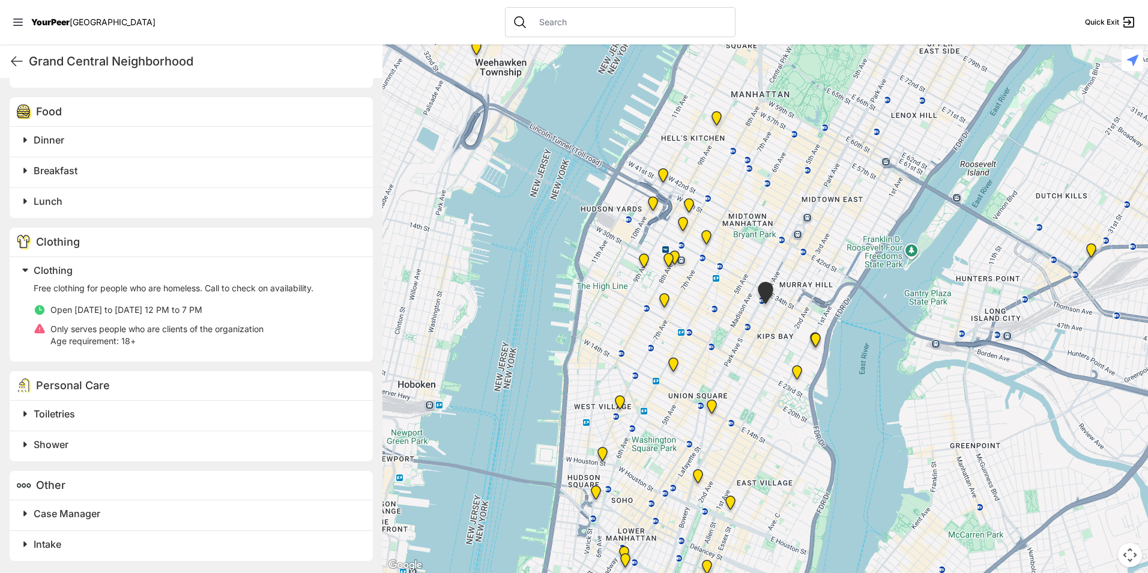
click at [65, 408] on span "Toiletries" at bounding box center [54, 414] width 41 height 12
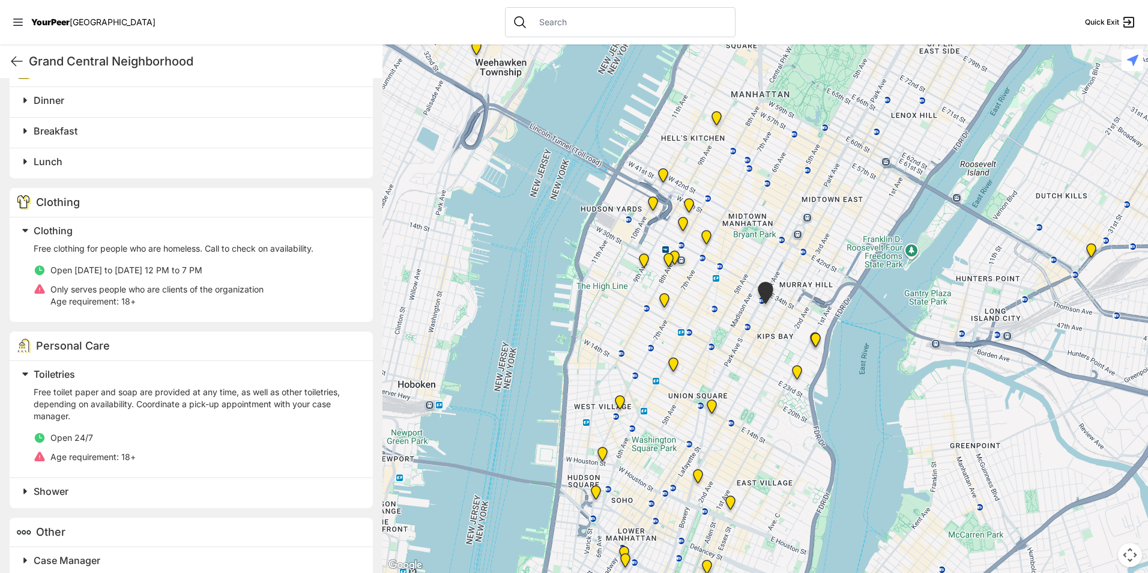
scroll to position [624, 0]
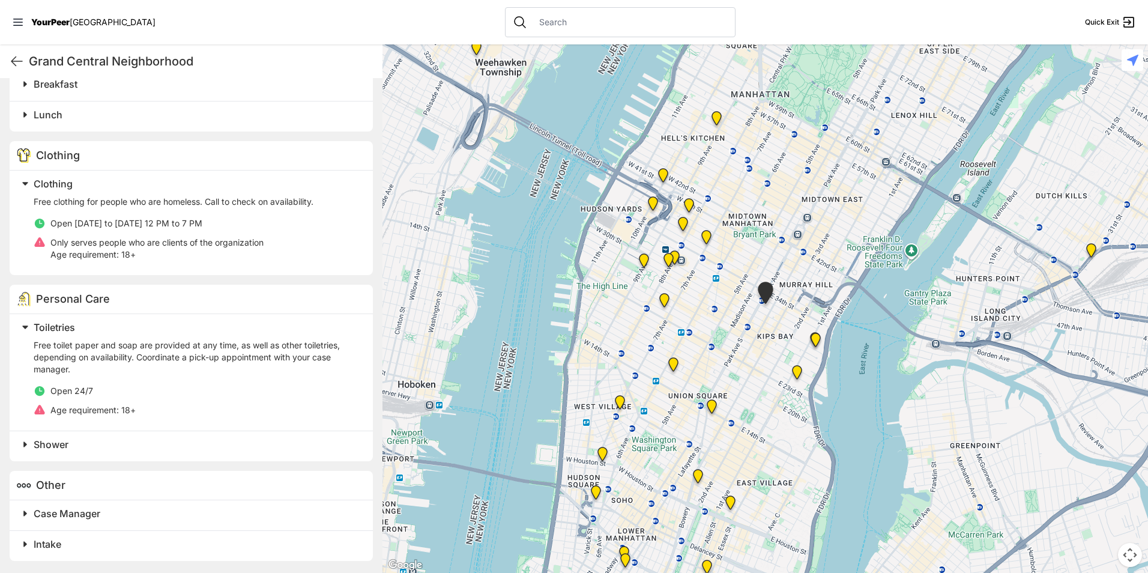
click at [62, 515] on span "Case Manager" at bounding box center [67, 513] width 67 height 12
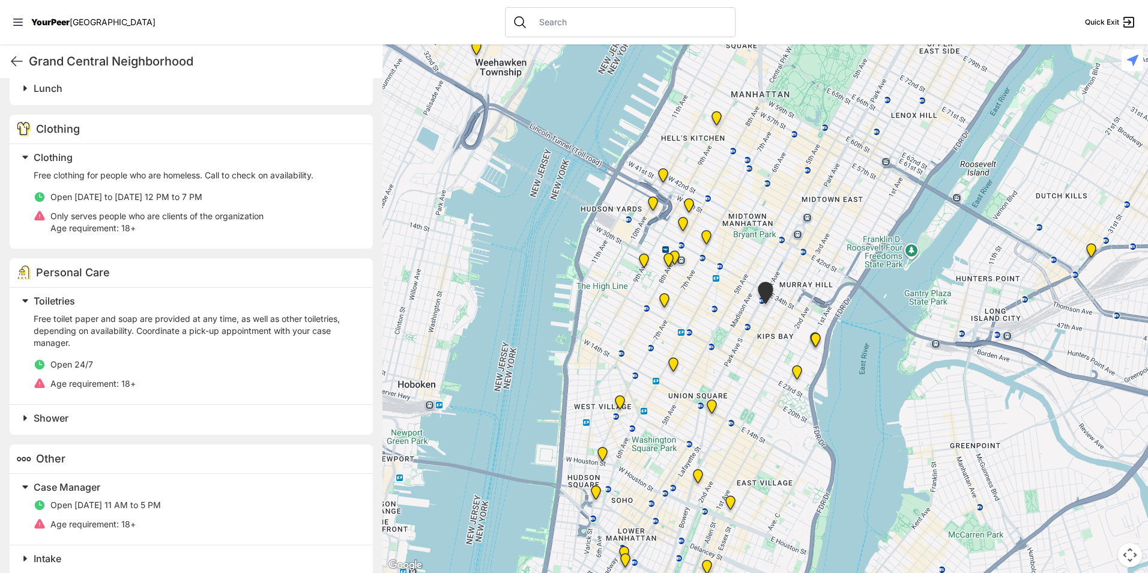
scroll to position [665, 0]
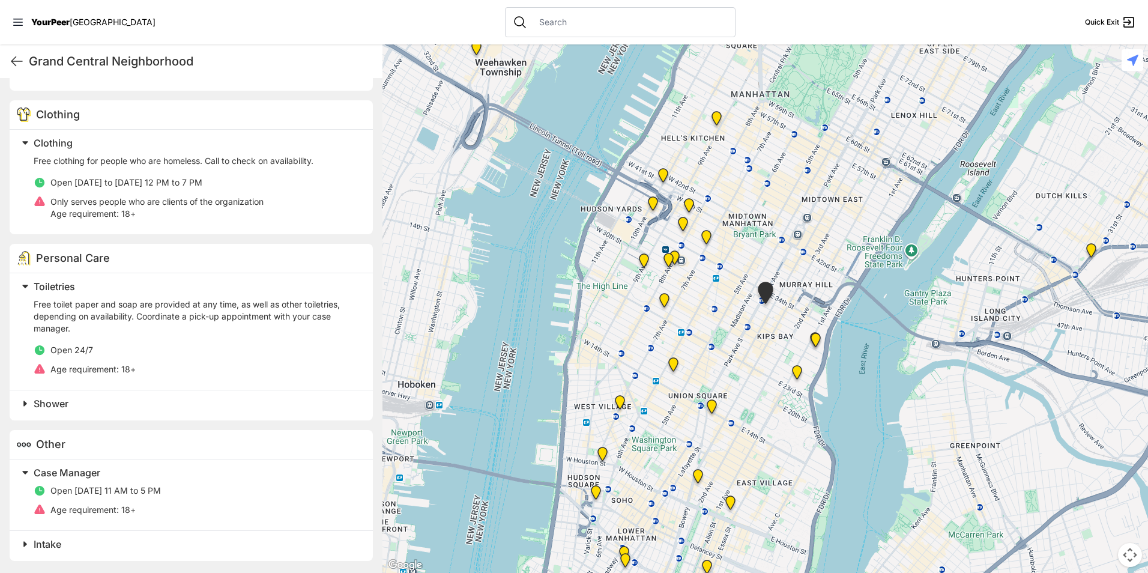
click at [99, 548] on h2 "Intake" at bounding box center [196, 544] width 325 height 14
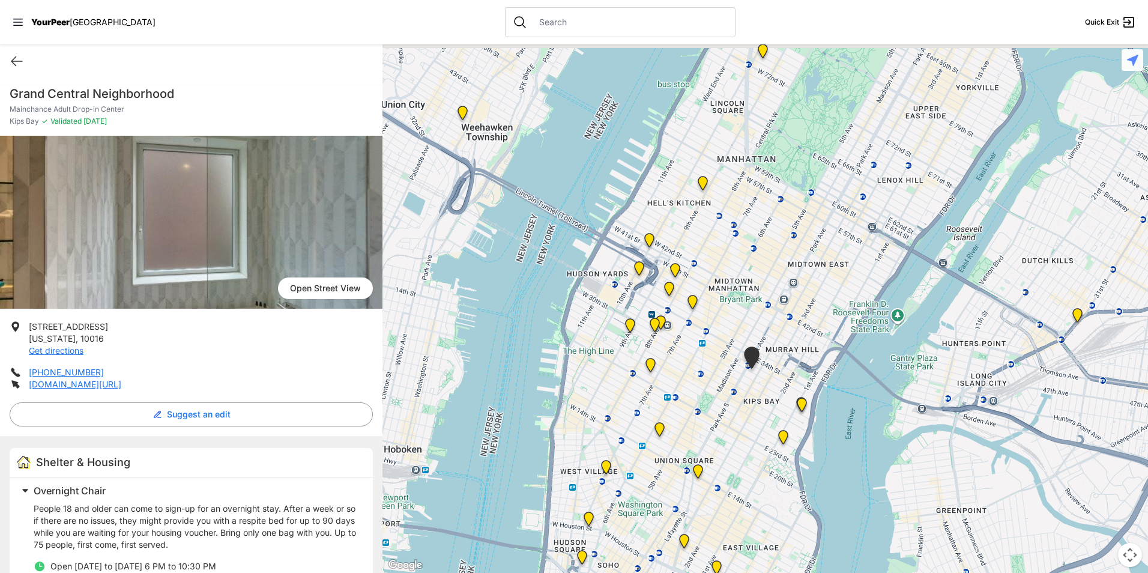
drag, startPoint x: 758, startPoint y: 357, endPoint x: 738, endPoint y: 421, distance: 67.8
click at [743, 423] on div at bounding box center [764, 308] width 765 height 528
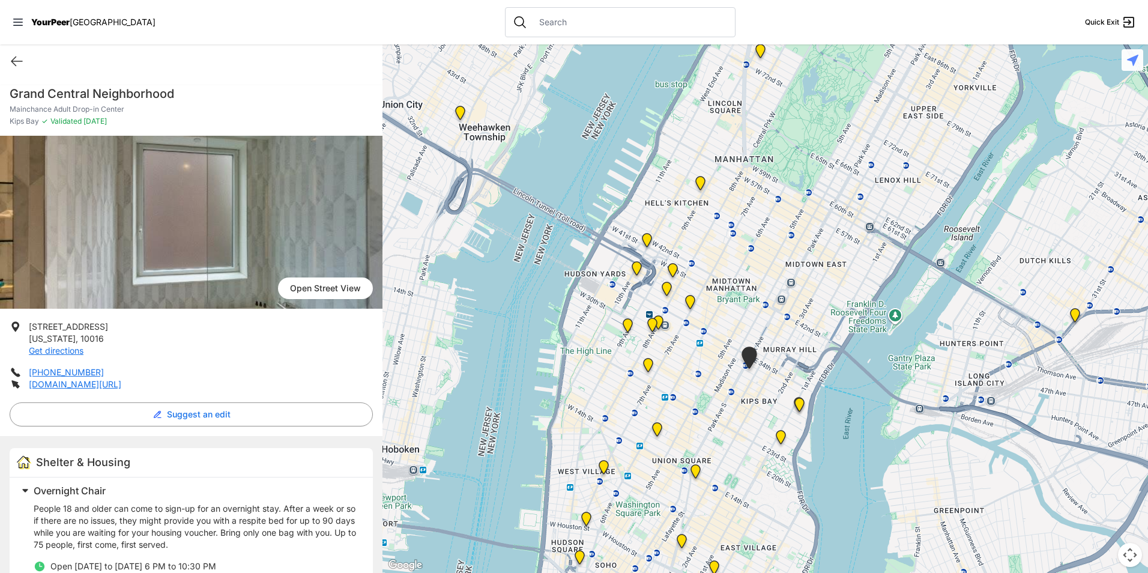
click at [337, 282] on span "Open Street View" at bounding box center [325, 288] width 95 height 22
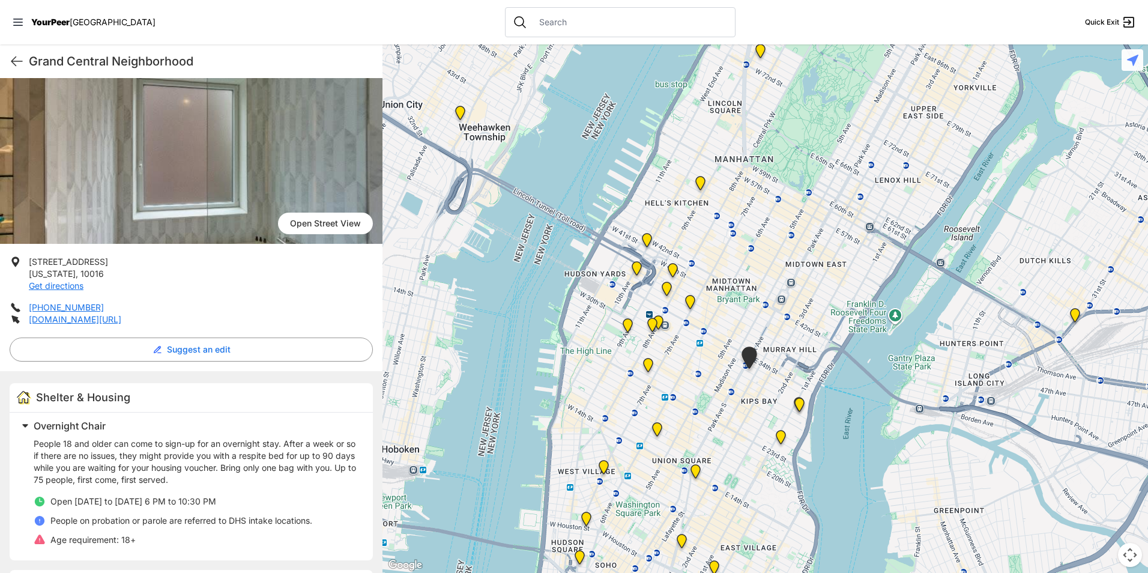
scroll to position [60, 0]
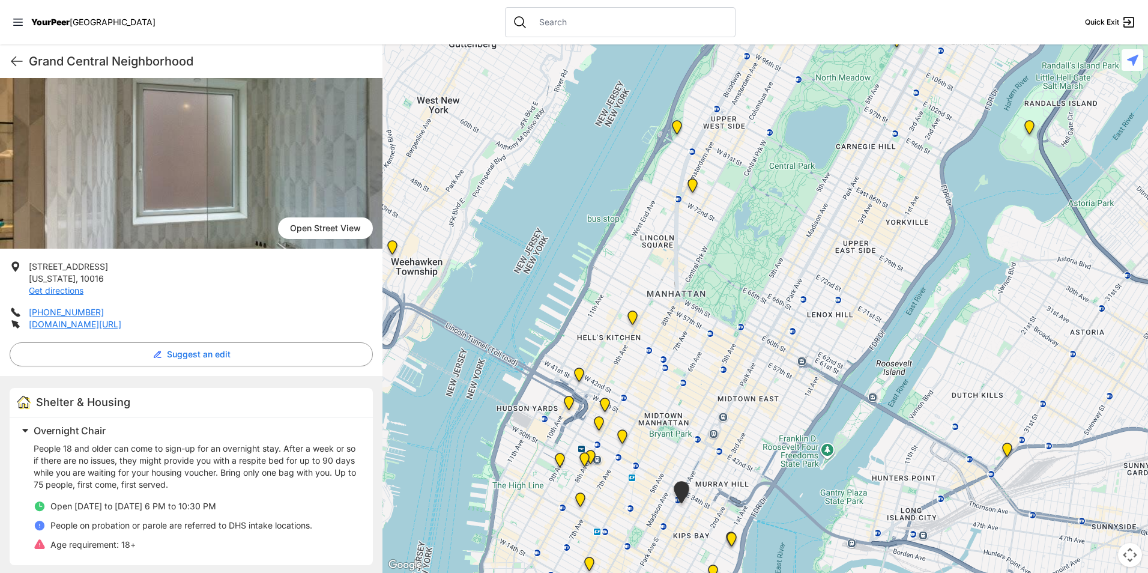
drag, startPoint x: 731, startPoint y: 424, endPoint x: 661, endPoint y: 563, distance: 154.9
click at [661, 563] on div at bounding box center [764, 308] width 765 height 528
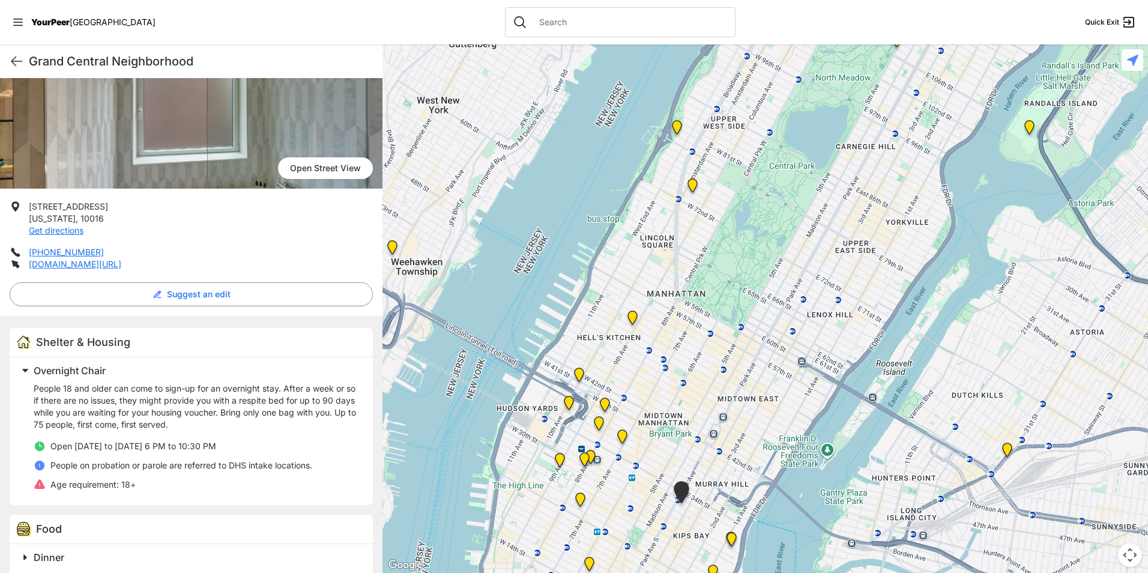
scroll to position [0, 0]
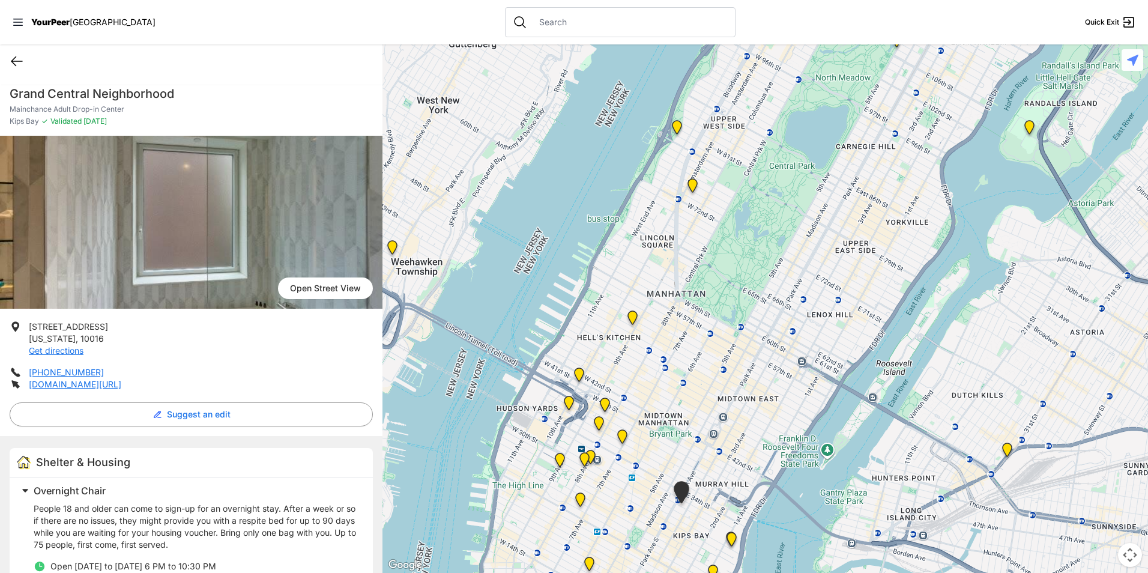
click at [22, 61] on icon at bounding box center [17, 61] width 14 height 14
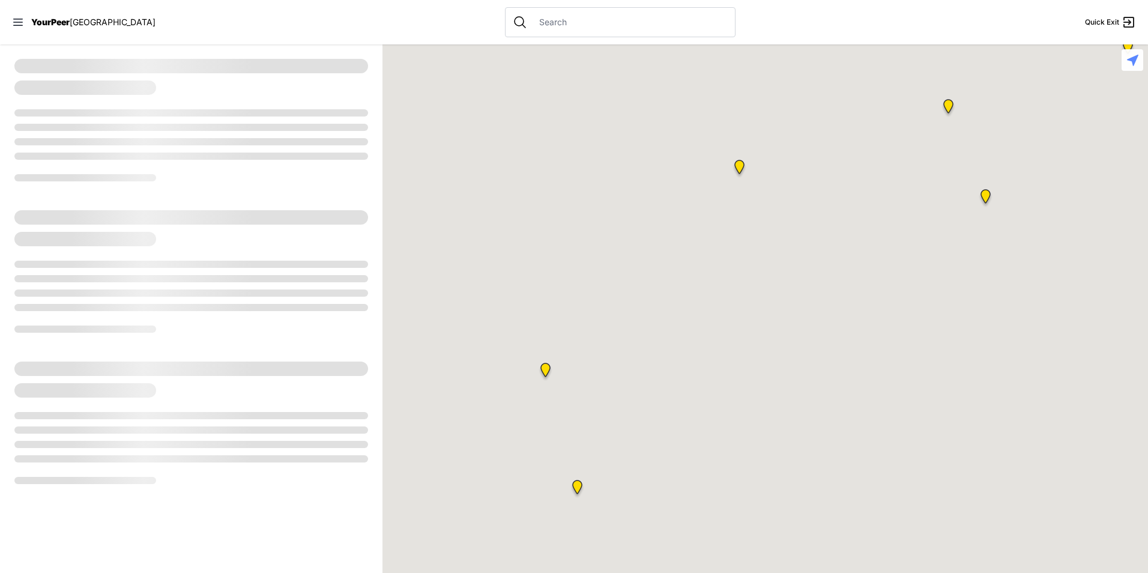
select select "recentlyUpdated"
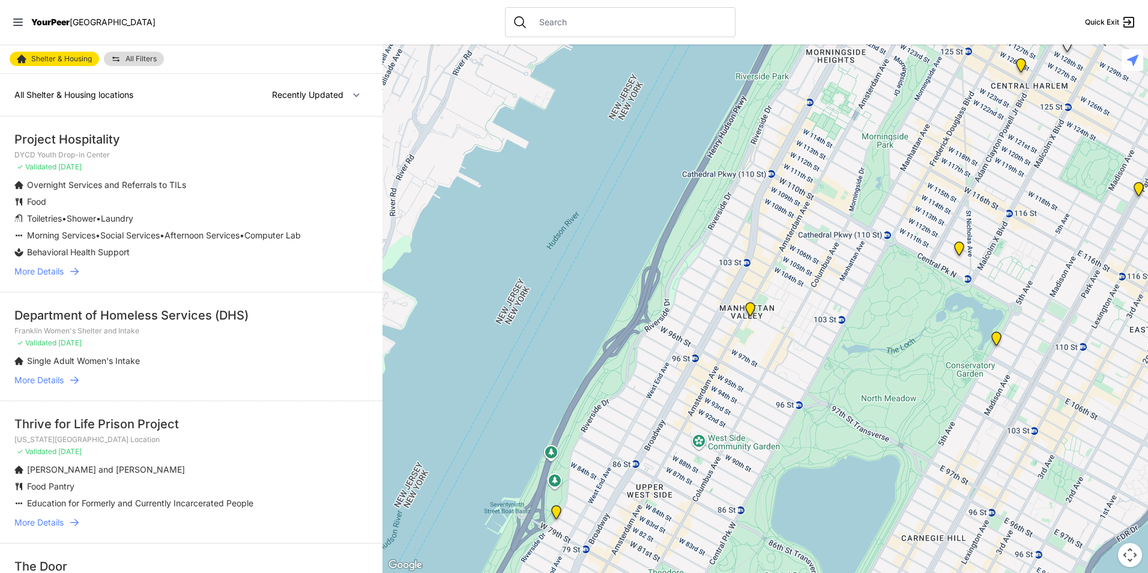
drag, startPoint x: 801, startPoint y: 403, endPoint x: 813, endPoint y: 552, distance: 149.4
click at [813, 552] on div at bounding box center [764, 308] width 765 height 528
